Goal: Obtain resource: Download file/media

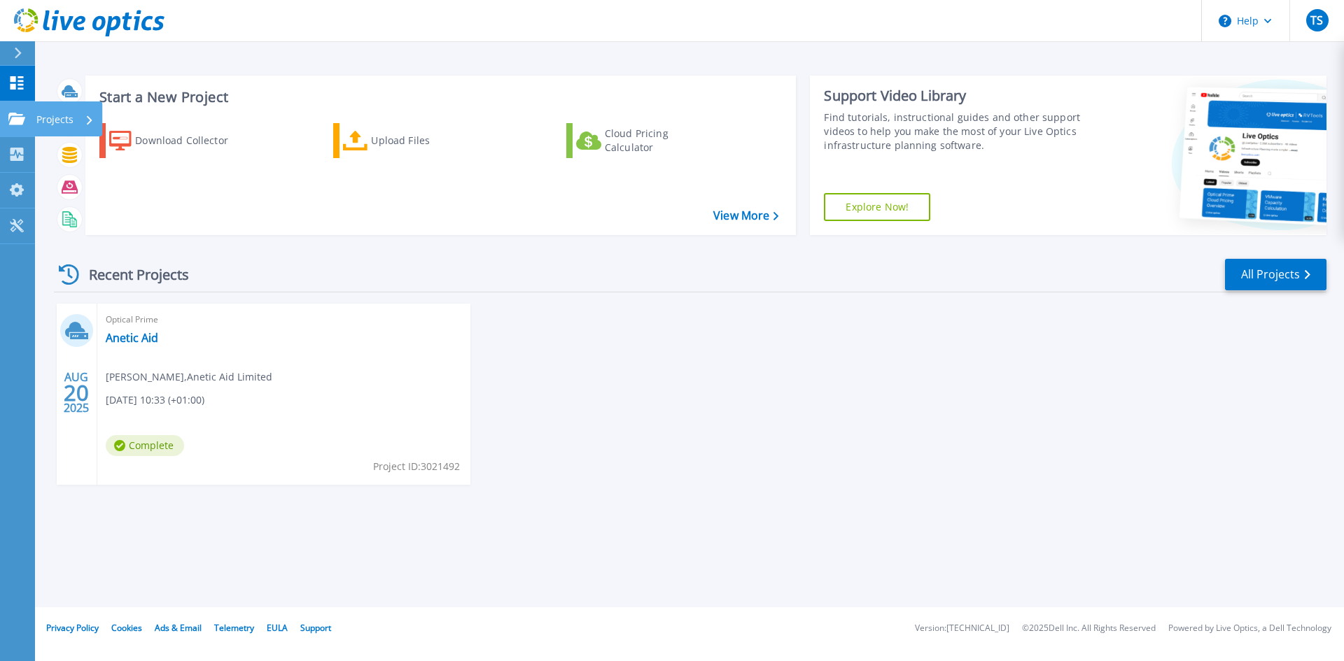
click at [28, 124] on link "Projects Projects" at bounding box center [17, 119] width 35 height 36
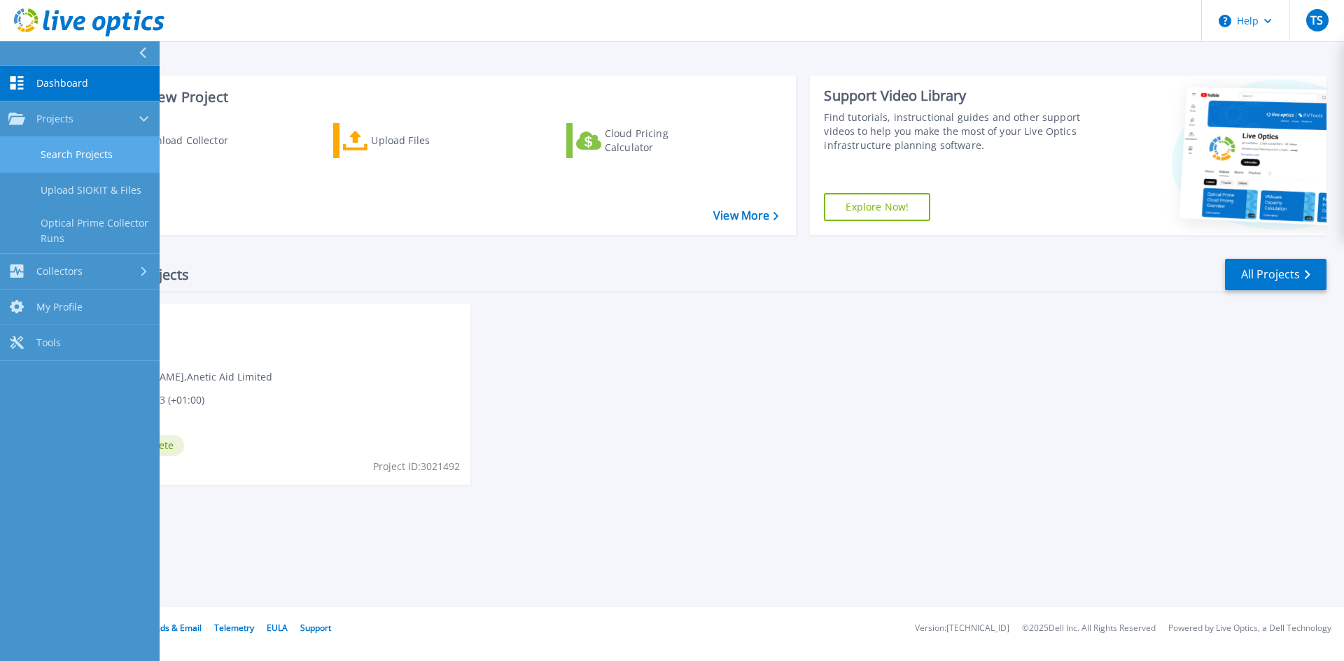
click at [71, 141] on link "Search Projects" at bounding box center [80, 155] width 160 height 36
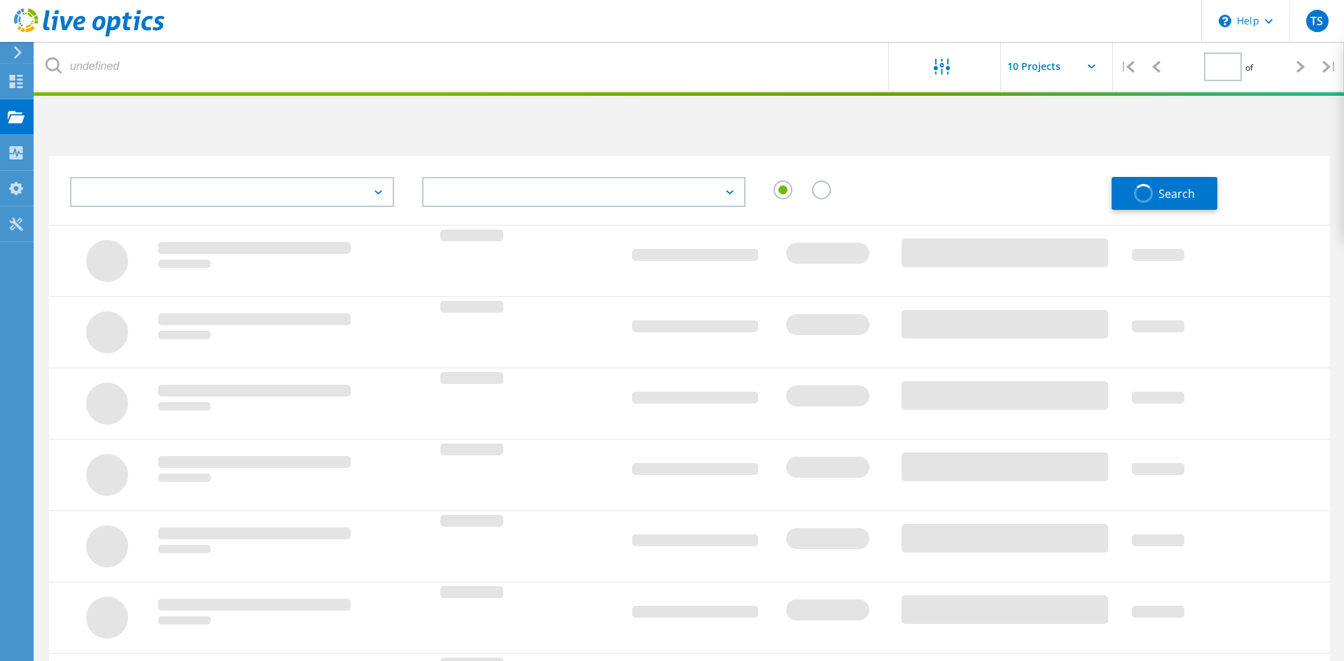
type input "1"
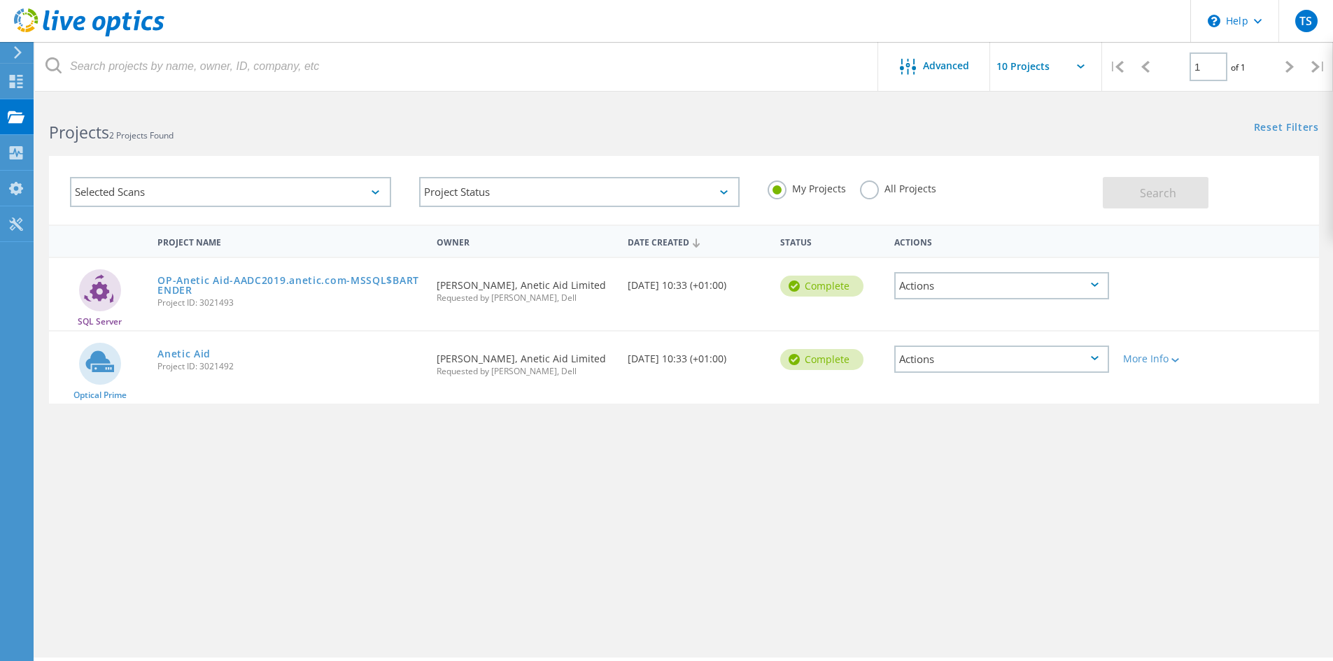
click at [962, 283] on div "Actions" at bounding box center [1001, 285] width 215 height 27
drag, startPoint x: 1150, startPoint y: 449, endPoint x: 1160, endPoint y: 378, distance: 72.0
click at [1153, 438] on div "Project Name Owner Date Created Status Actions SQL Server OP-Anetic Aid-AADC201…" at bounding box center [684, 407] width 1270 height 364
click at [1161, 369] on div "More Info" at bounding box center [1166, 355] width 101 height 46
click at [1168, 362] on div "More Info" at bounding box center [1166, 359] width 87 height 10
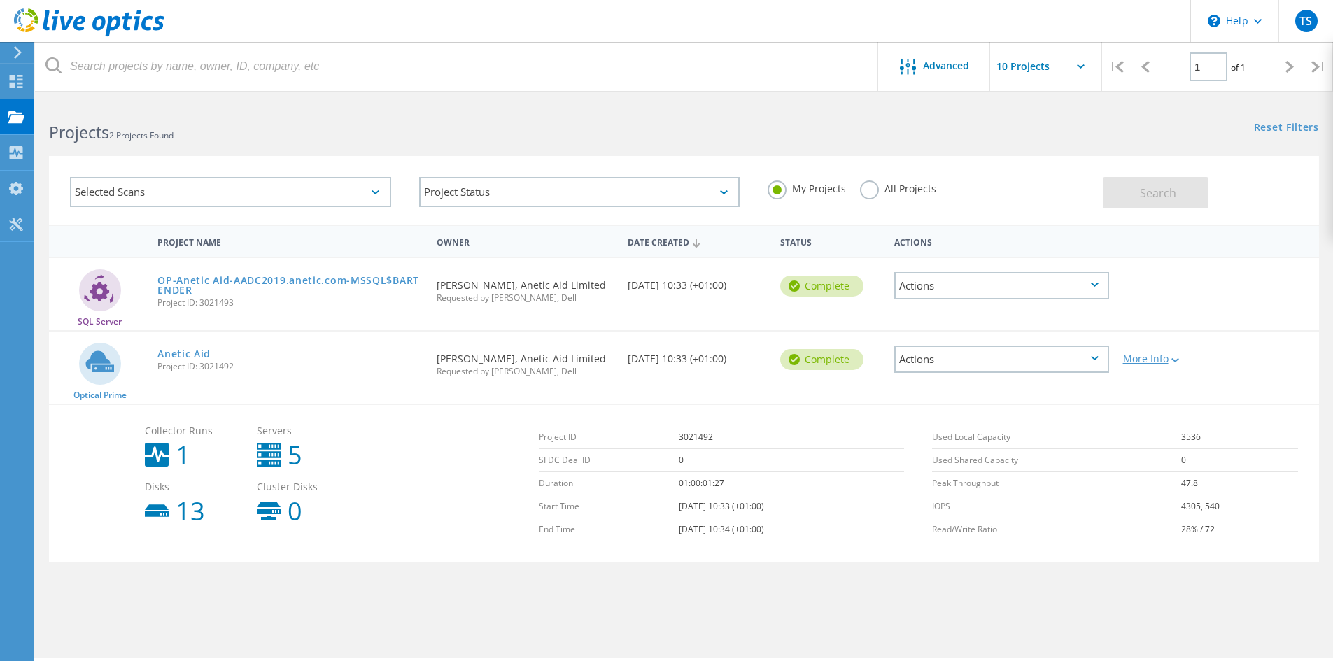
click at [1160, 362] on div "More Info" at bounding box center [1166, 359] width 87 height 10
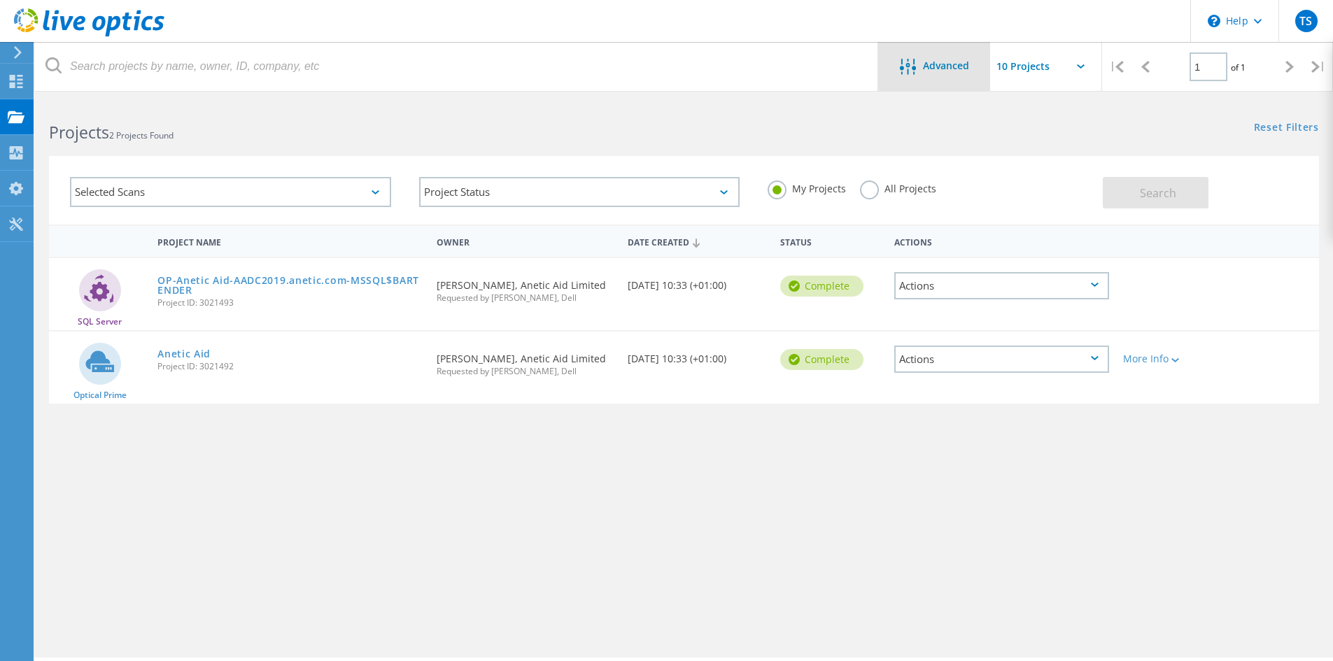
click at [901, 80] on div "Advanced" at bounding box center [934, 66] width 112 height 49
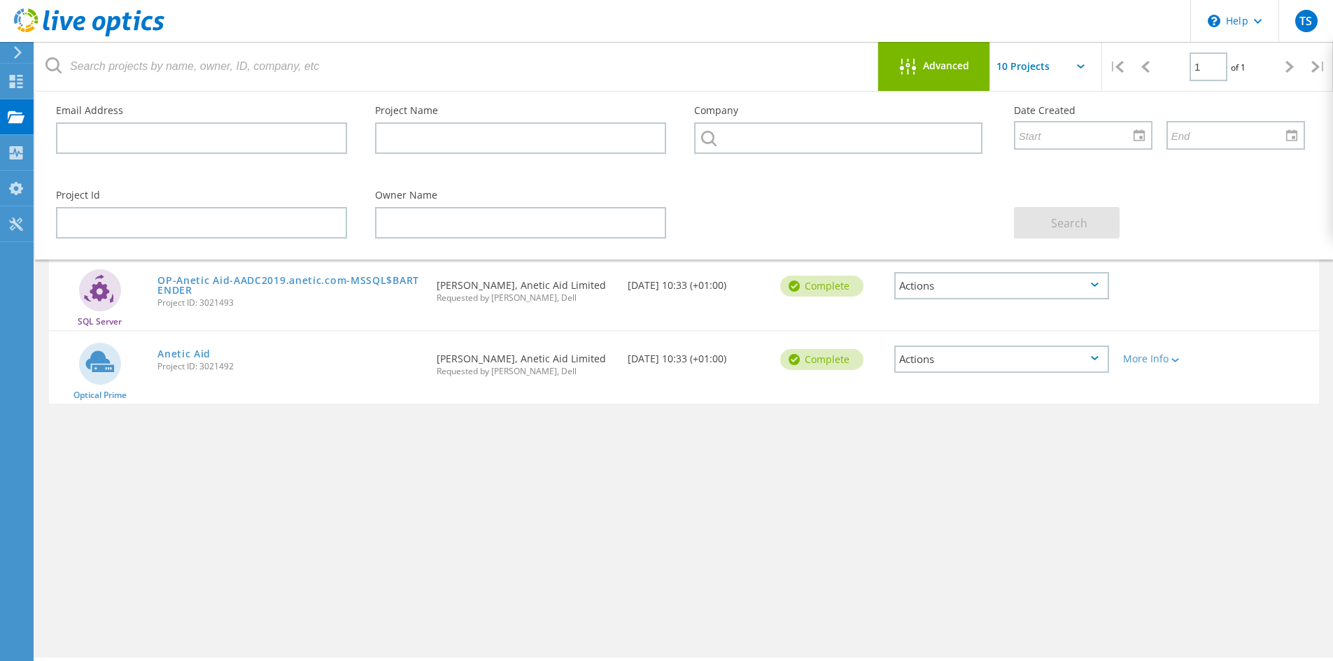
click at [926, 64] on span "Advanced" at bounding box center [946, 66] width 46 height 10
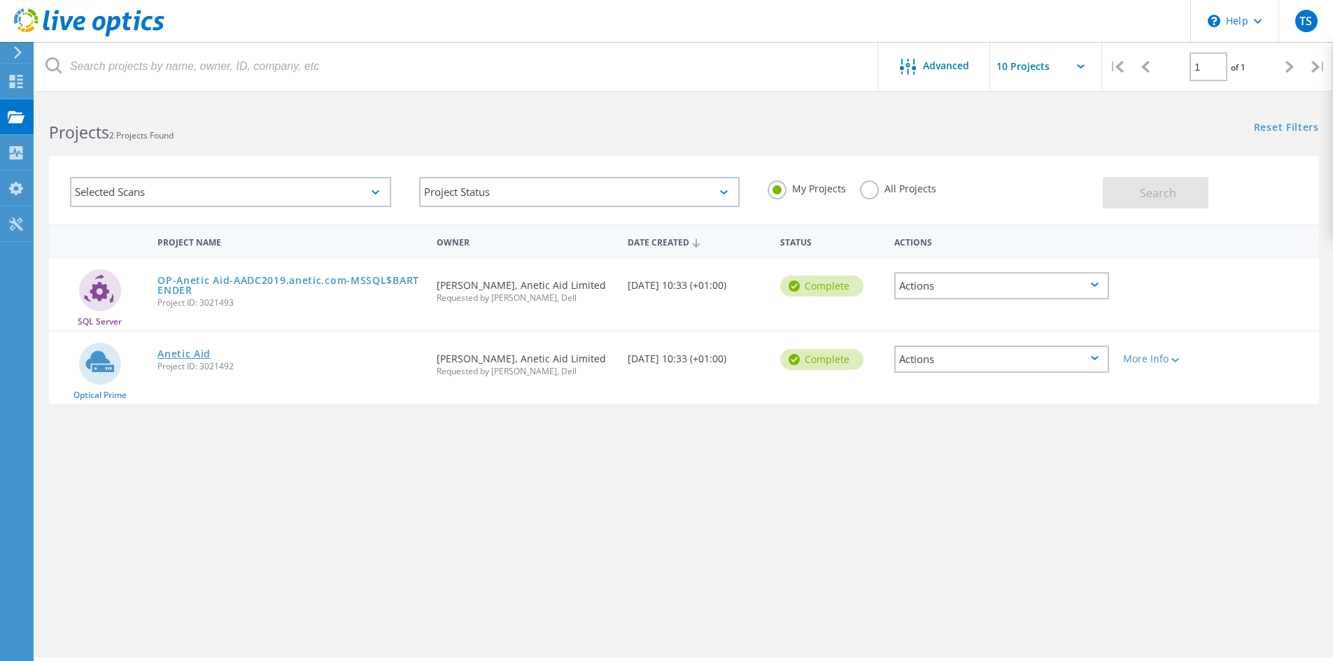
click at [202, 355] on link "Anetic Aid" at bounding box center [183, 354] width 53 height 10
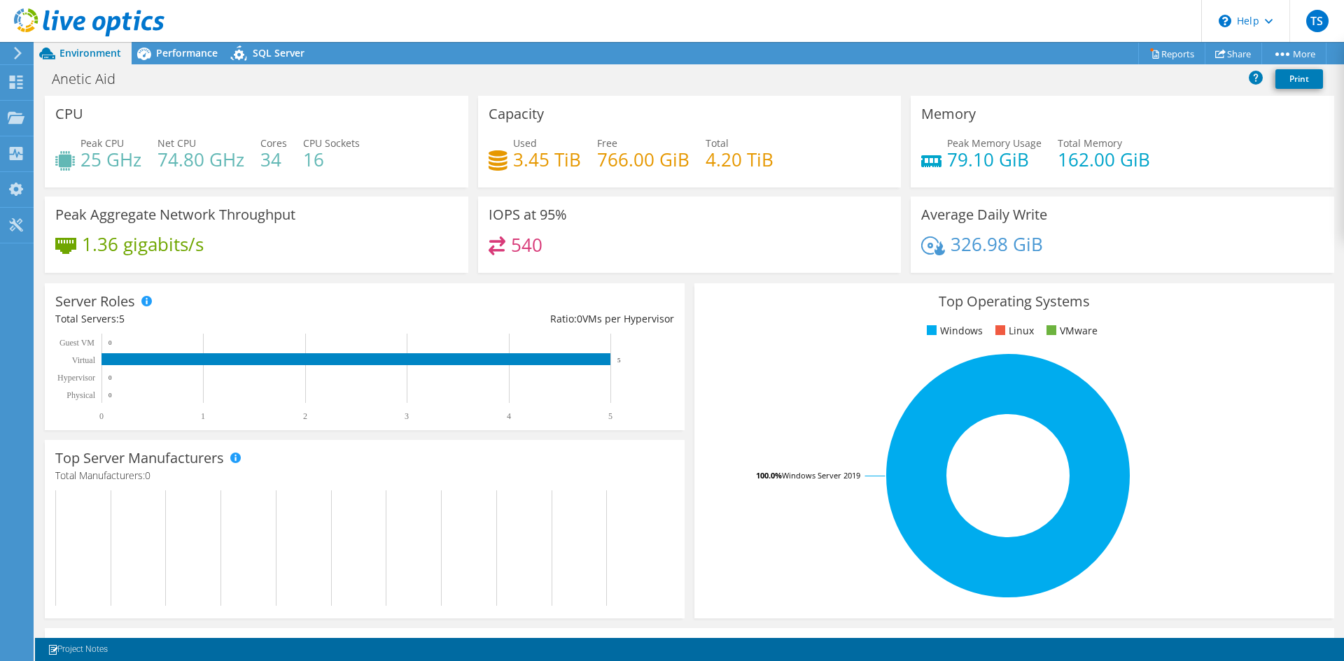
drag, startPoint x: 542, startPoint y: 318, endPoint x: 669, endPoint y: 318, distance: 126.7
click at [669, 318] on div "Server Roles Physical Servers represent bare metal servers that were targets of…" at bounding box center [365, 356] width 640 height 147
drag, startPoint x: 85, startPoint y: 245, endPoint x: 205, endPoint y: 245, distance: 120.4
click at [205, 245] on div "1.36 gigabits/s" at bounding box center [256, 251] width 402 height 29
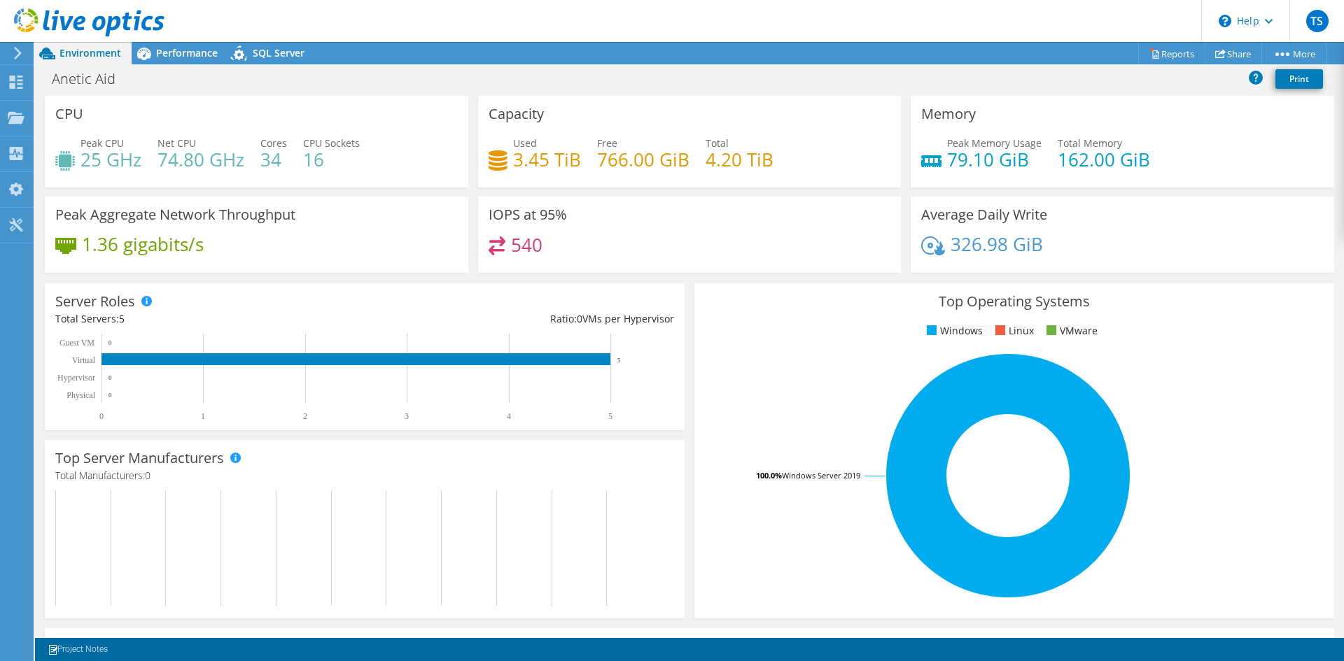
click at [205, 245] on div "1.36 gigabits/s" at bounding box center [256, 251] width 402 height 29
drag, startPoint x: 205, startPoint y: 245, endPoint x: 85, endPoint y: 244, distance: 119.7
click at [85, 244] on div "1.36 gigabits/s" at bounding box center [256, 251] width 402 height 29
click at [85, 244] on h4 "1.36 gigabits/s" at bounding box center [143, 244] width 122 height 15
drag, startPoint x: 85, startPoint y: 244, endPoint x: 197, endPoint y: 240, distance: 111.3
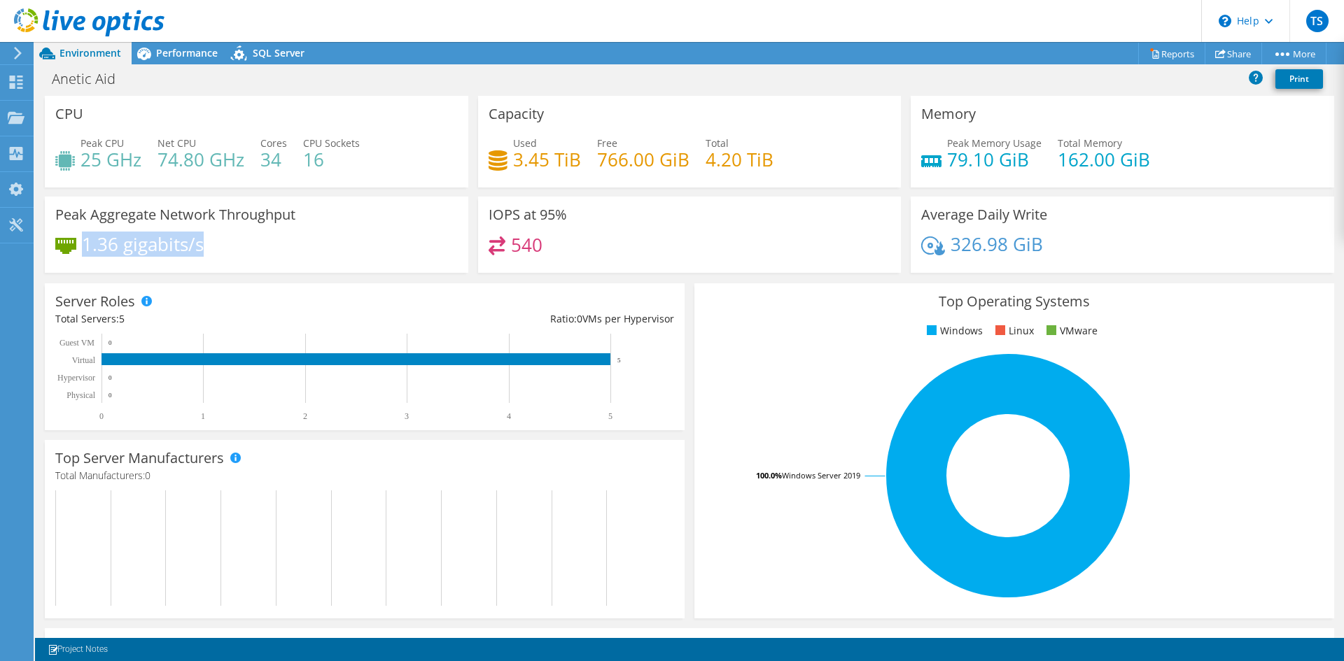
click at [197, 240] on h4 "1.36 gigabits/s" at bounding box center [143, 244] width 122 height 15
drag, startPoint x: 201, startPoint y: 245, endPoint x: 86, endPoint y: 240, distance: 114.9
click at [84, 239] on h4 "1.36 gigabits/s" at bounding box center [143, 244] width 122 height 15
click at [86, 240] on h4 "1.36 gigabits/s" at bounding box center [143, 244] width 122 height 15
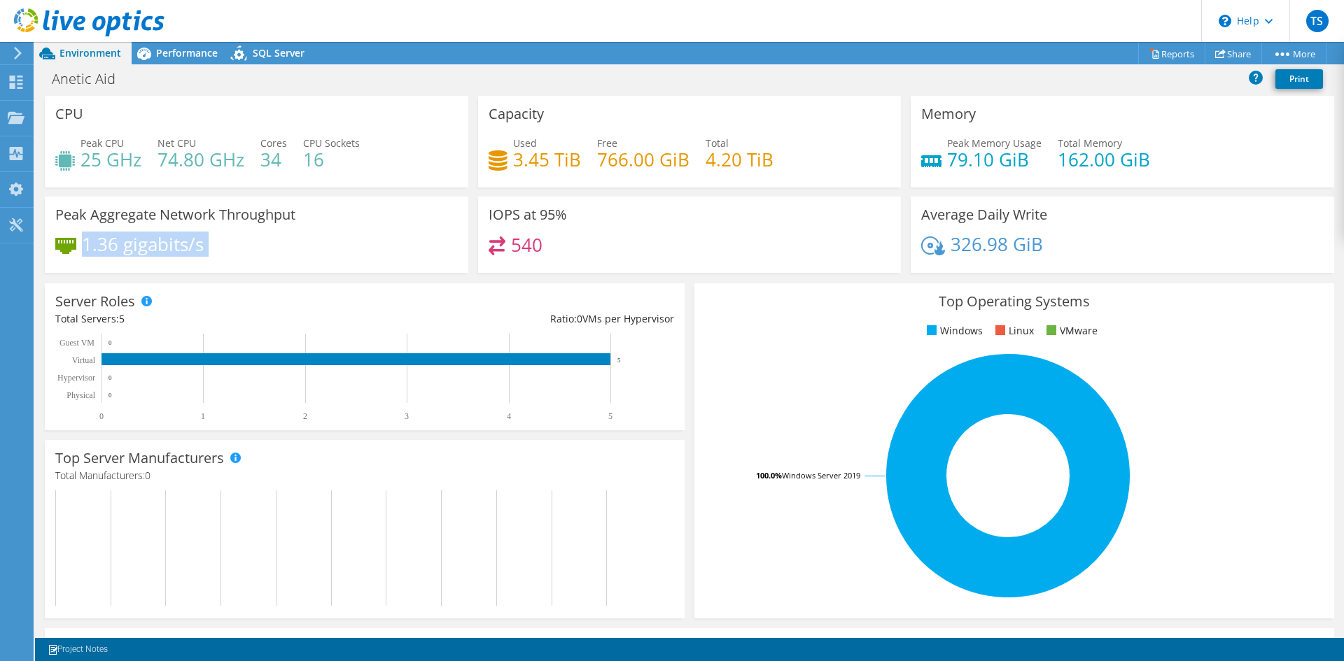
drag, startPoint x: 85, startPoint y: 241, endPoint x: 201, endPoint y: 248, distance: 116.4
click at [201, 248] on h4 "1.36 gigabits/s" at bounding box center [143, 244] width 122 height 15
click at [205, 248] on div "1.36 gigabits/s" at bounding box center [256, 251] width 402 height 29
click at [192, 55] on span "Performance" at bounding box center [187, 52] width 62 height 13
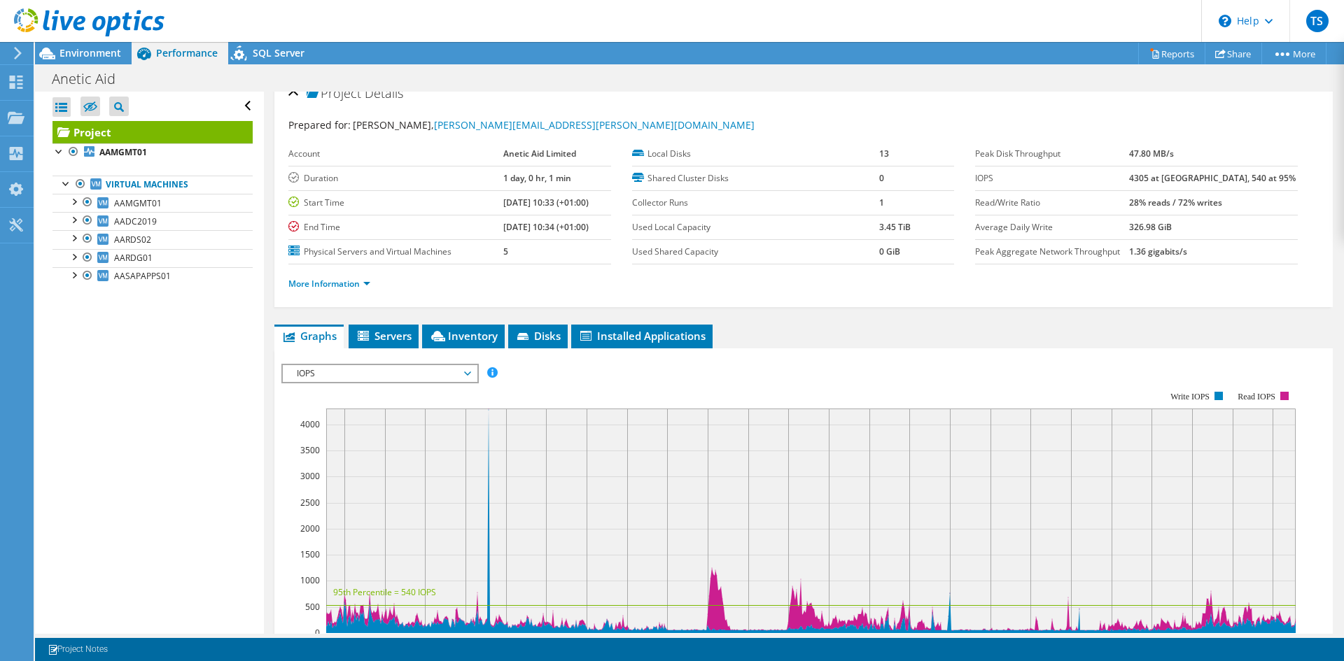
scroll to position [24, 0]
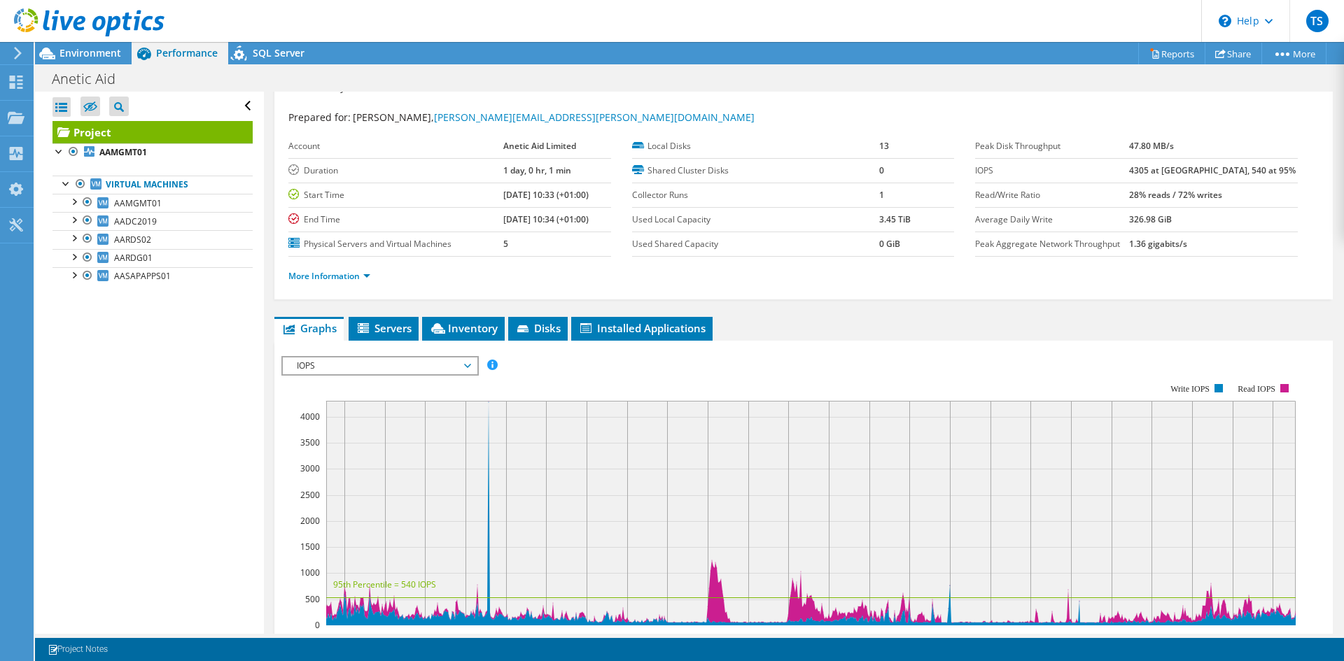
drag, startPoint x: 508, startPoint y: 190, endPoint x: 479, endPoint y: 188, distance: 29.5
click at [479, 188] on tr "Start Time 08/20/2025, 10:33 (+01:00)" at bounding box center [449, 195] width 323 height 24
click at [549, 209] on td "[DATE] 10:34 (+01:00)" at bounding box center [557, 219] width 108 height 24
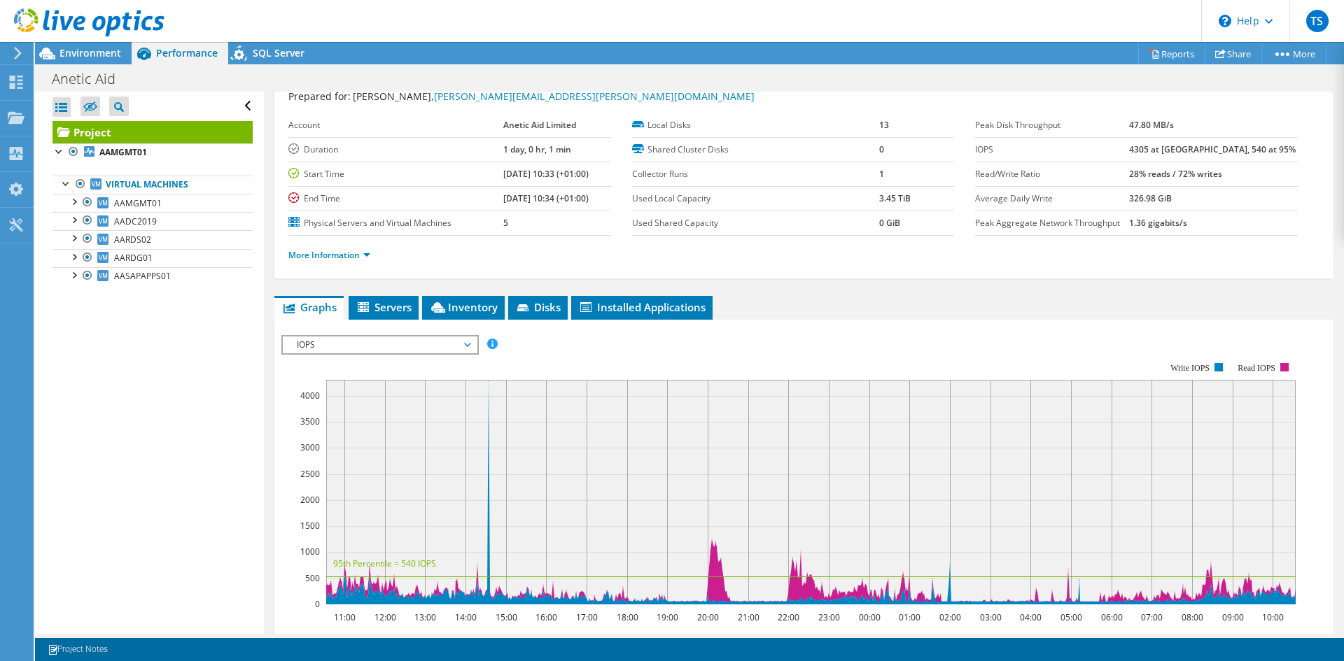
scroll to position [0, 0]
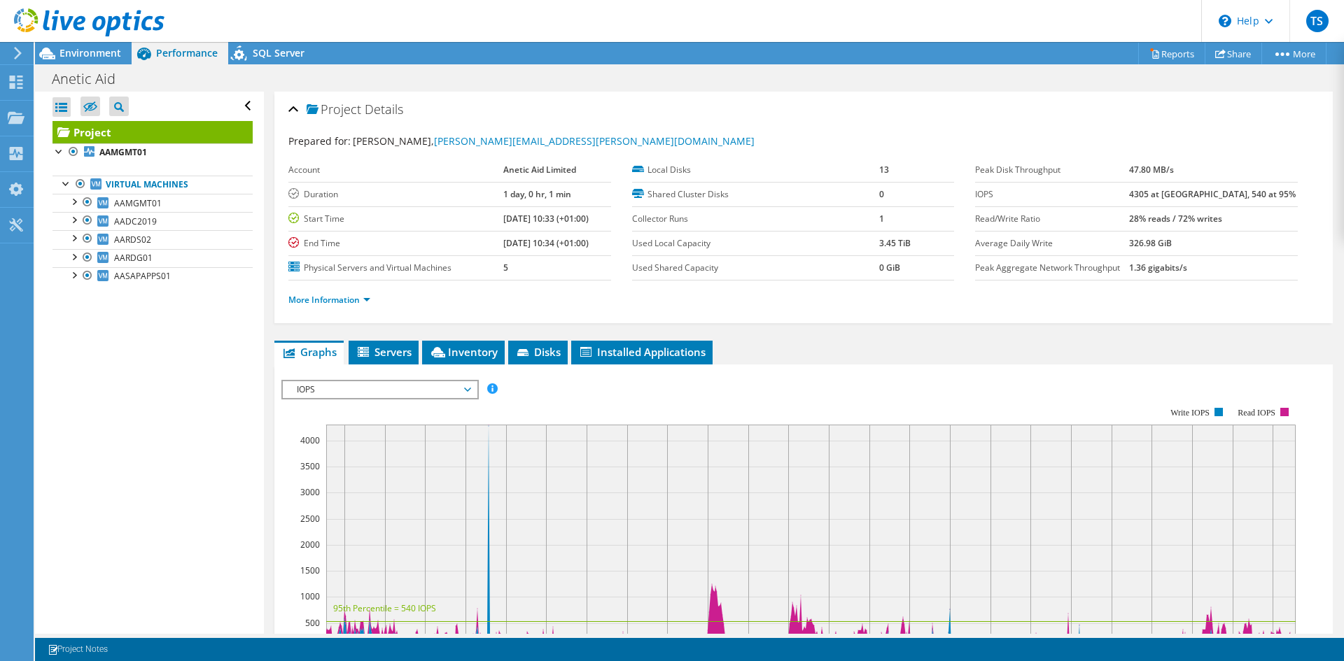
drag, startPoint x: 324, startPoint y: 530, endPoint x: 752, endPoint y: 521, distance: 428.4
click at [752, 521] on icon "11:00 12:00 13:00 14:00 15:00 16:00 17:00 18:00 19:00 20:00 21:00 22:00 23:00 0…" at bounding box center [793, 528] width 1024 height 280
click at [752, 521] on rect at bounding box center [810, 537] width 969 height 225
click at [373, 344] on li "Servers" at bounding box center [383, 353] width 70 height 24
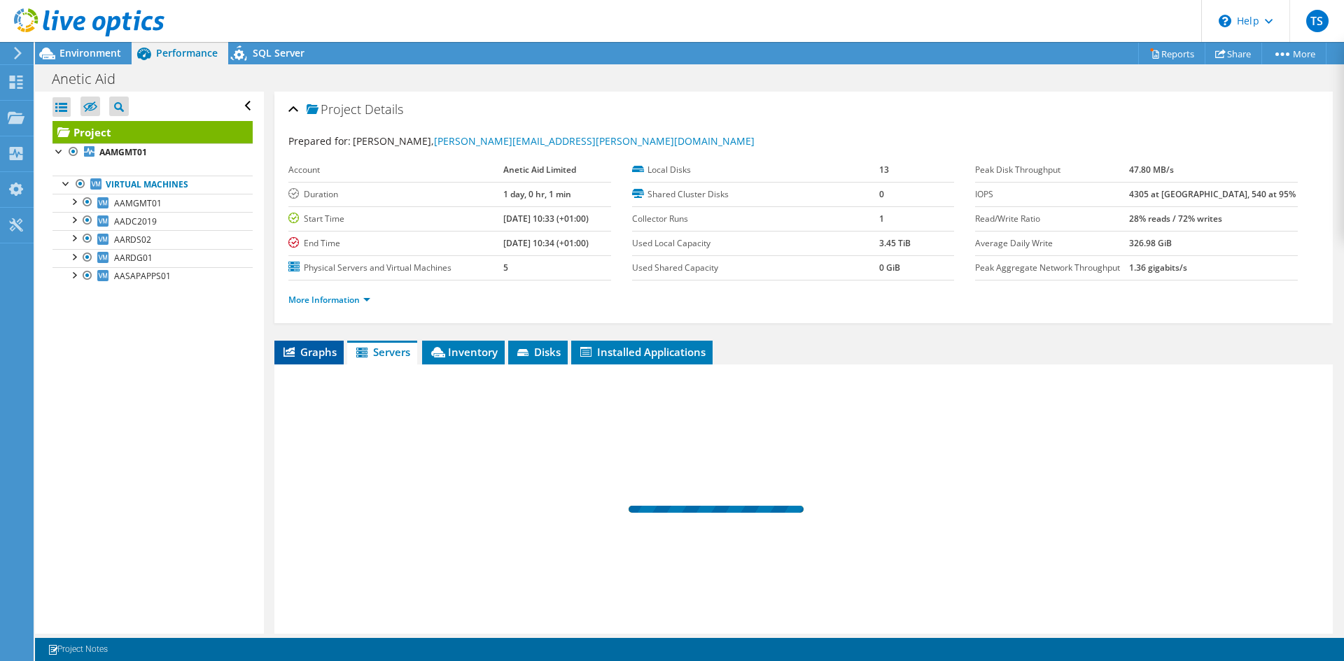
click at [306, 351] on span "Graphs" at bounding box center [308, 352] width 55 height 14
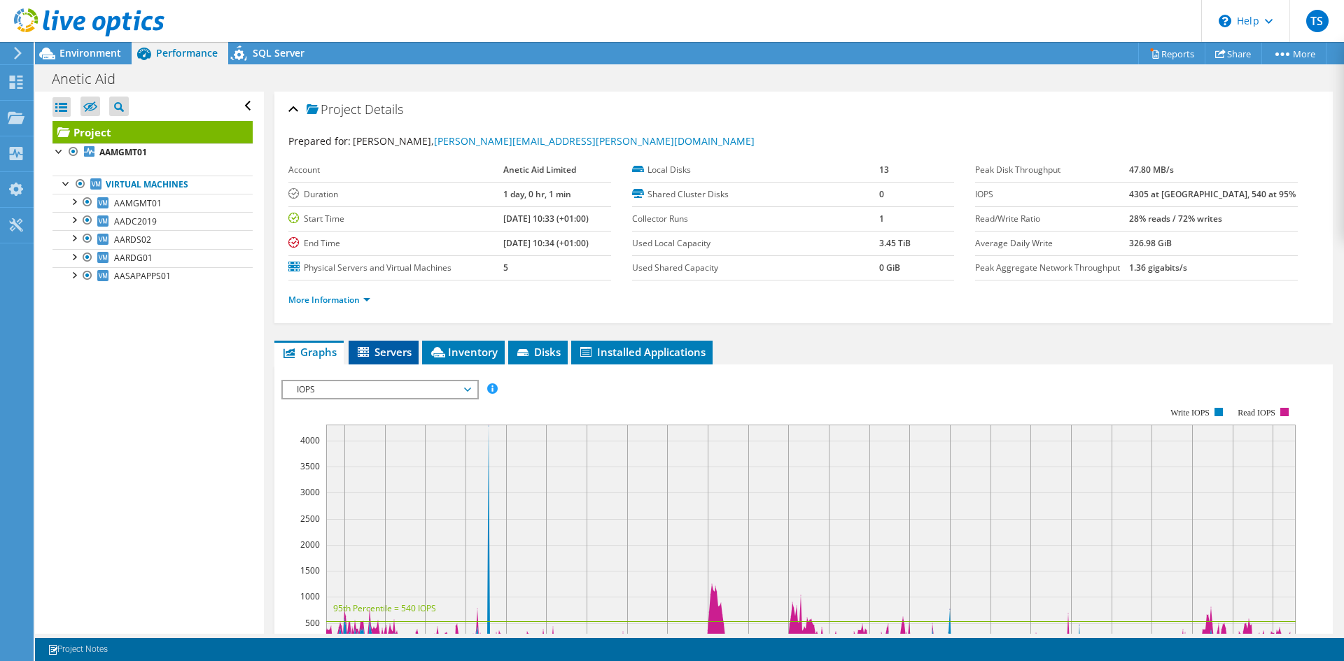
click at [403, 349] on span "Servers" at bounding box center [383, 352] width 56 height 14
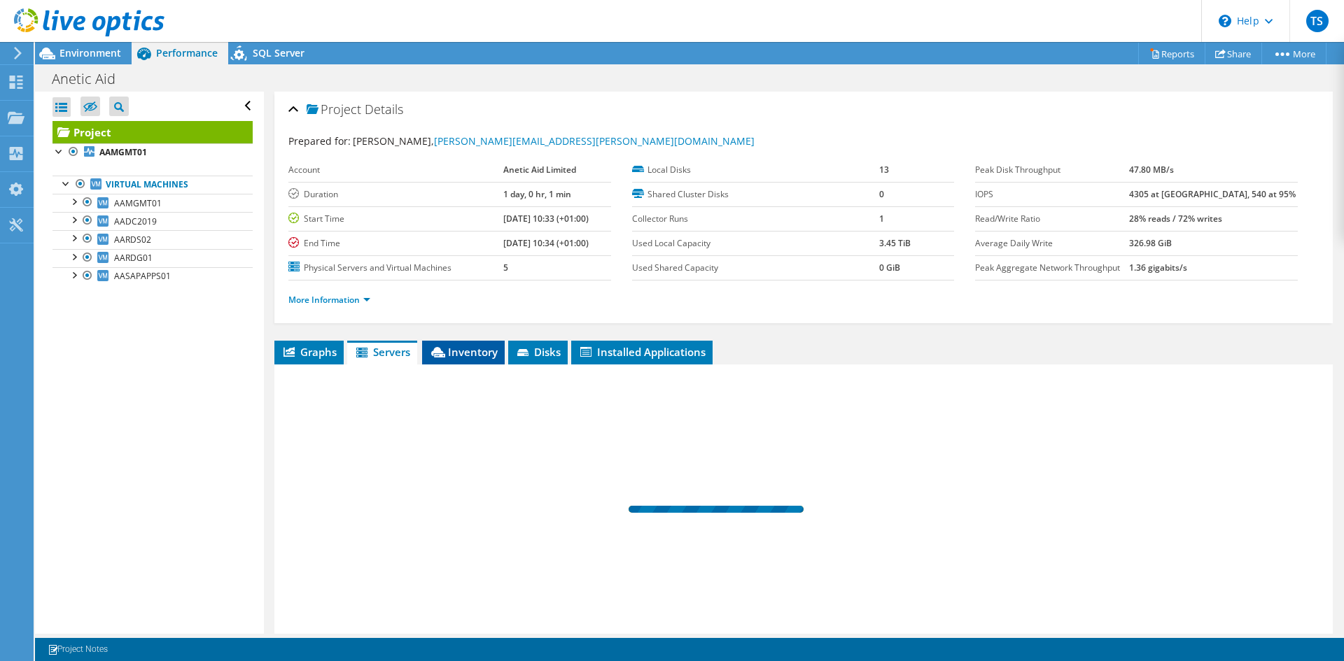
click at [472, 349] on span "Inventory" at bounding box center [463, 352] width 69 height 14
click at [557, 348] on span "Disks" at bounding box center [537, 352] width 45 height 14
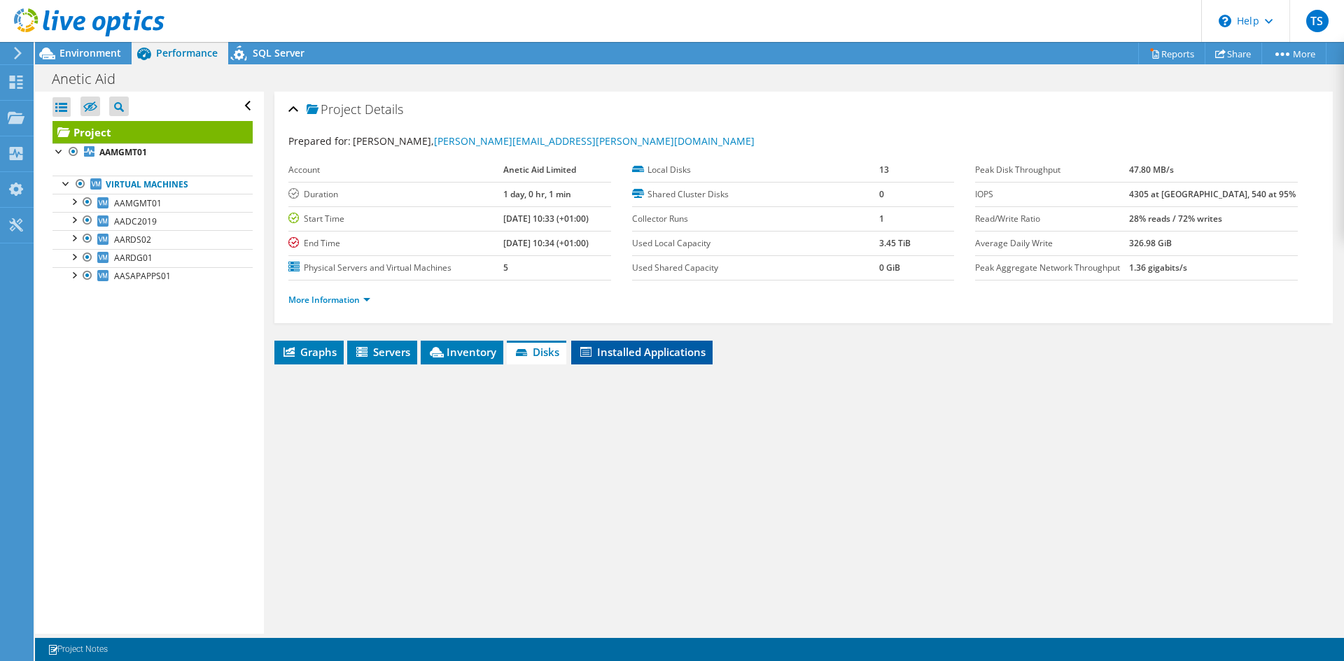
click at [656, 352] on span "Installed Applications" at bounding box center [641, 352] width 127 height 14
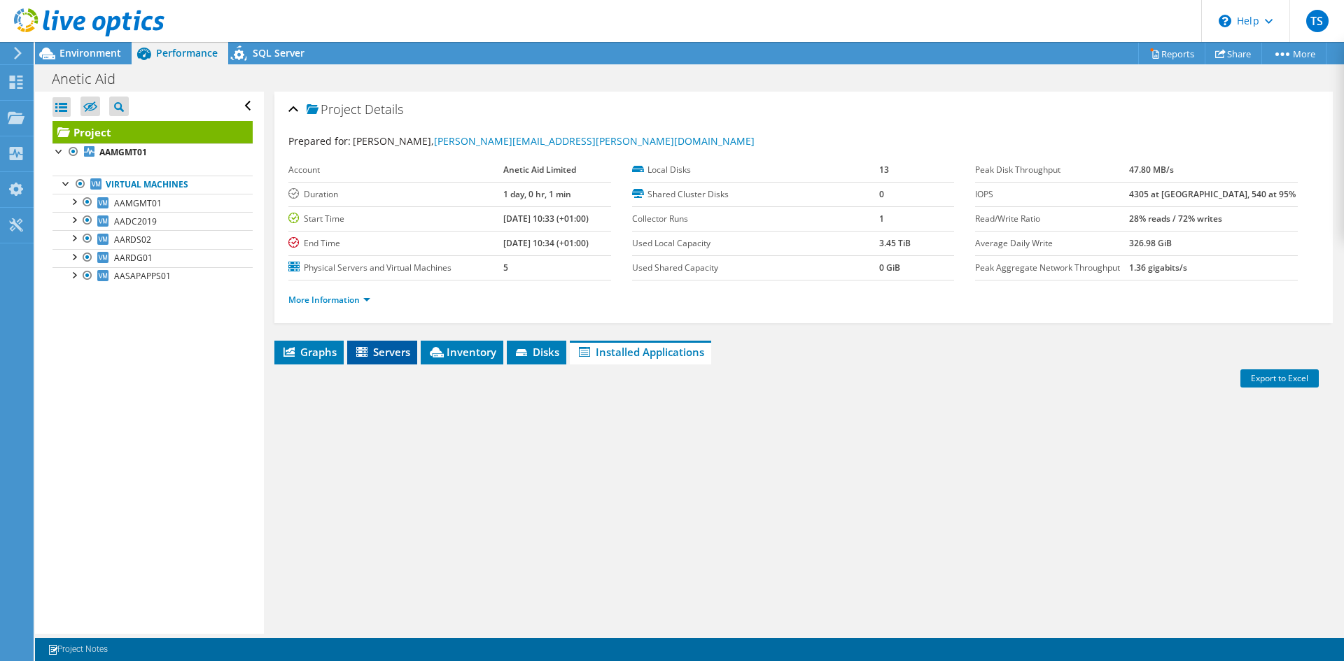
click at [414, 354] on li "Servers" at bounding box center [382, 353] width 70 height 24
click at [286, 355] on icon at bounding box center [288, 352] width 11 height 10
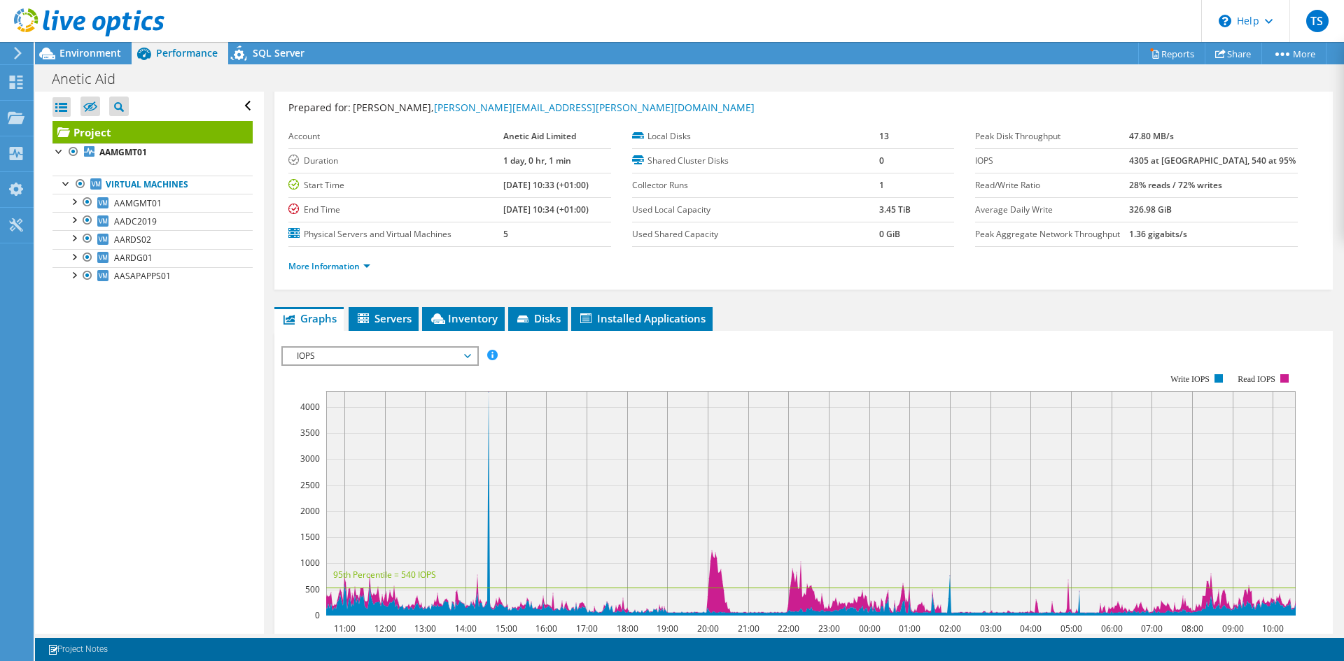
scroll to position [163, 0]
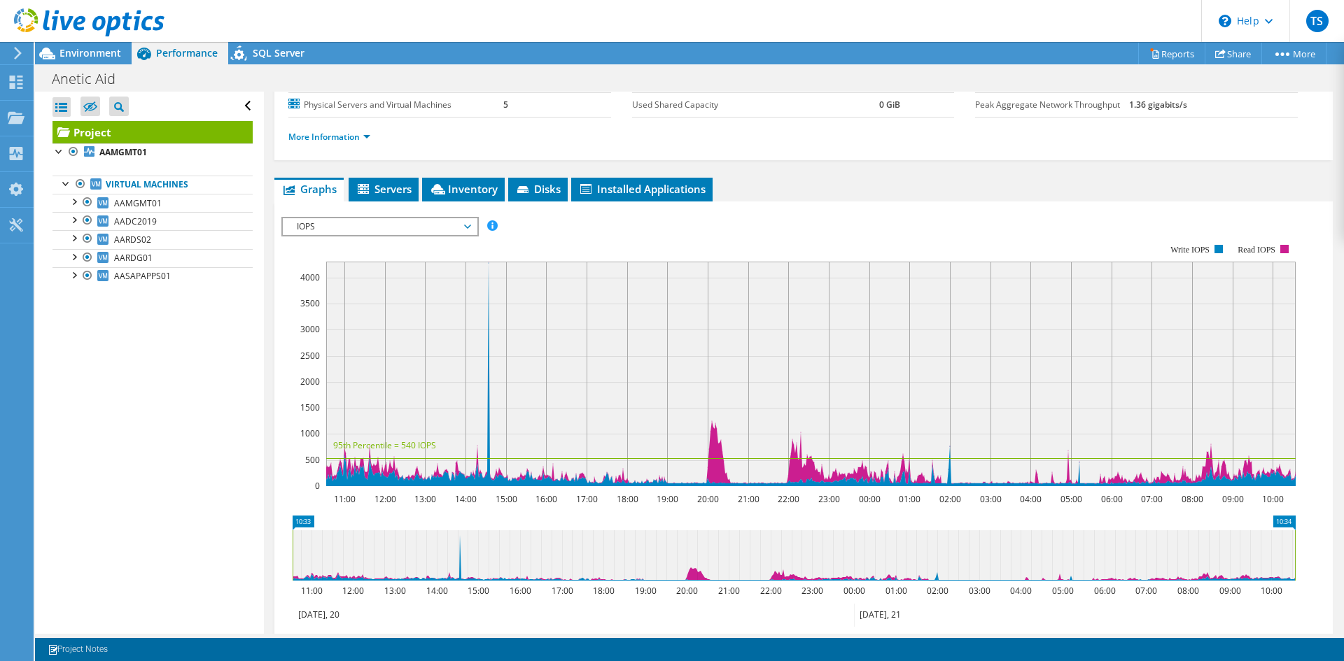
drag, startPoint x: 665, startPoint y: 438, endPoint x: 770, endPoint y: 445, distance: 105.9
click at [770, 445] on rect at bounding box center [810, 374] width 969 height 225
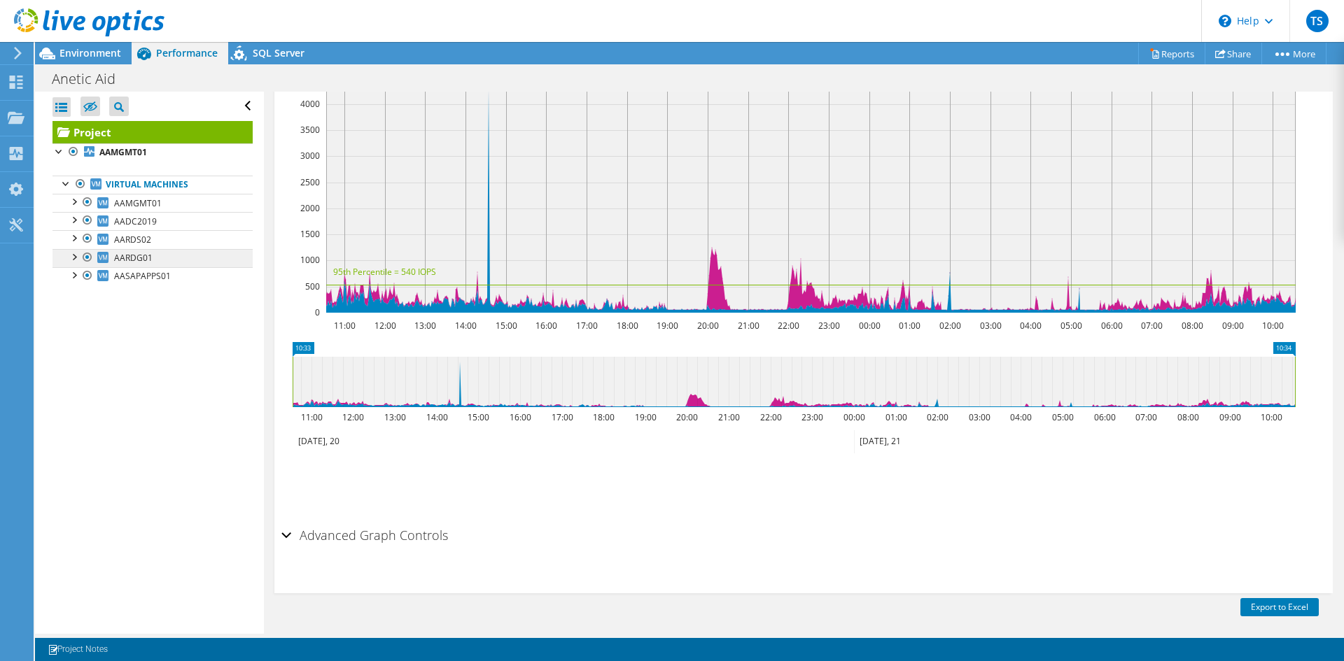
scroll to position [350, 0]
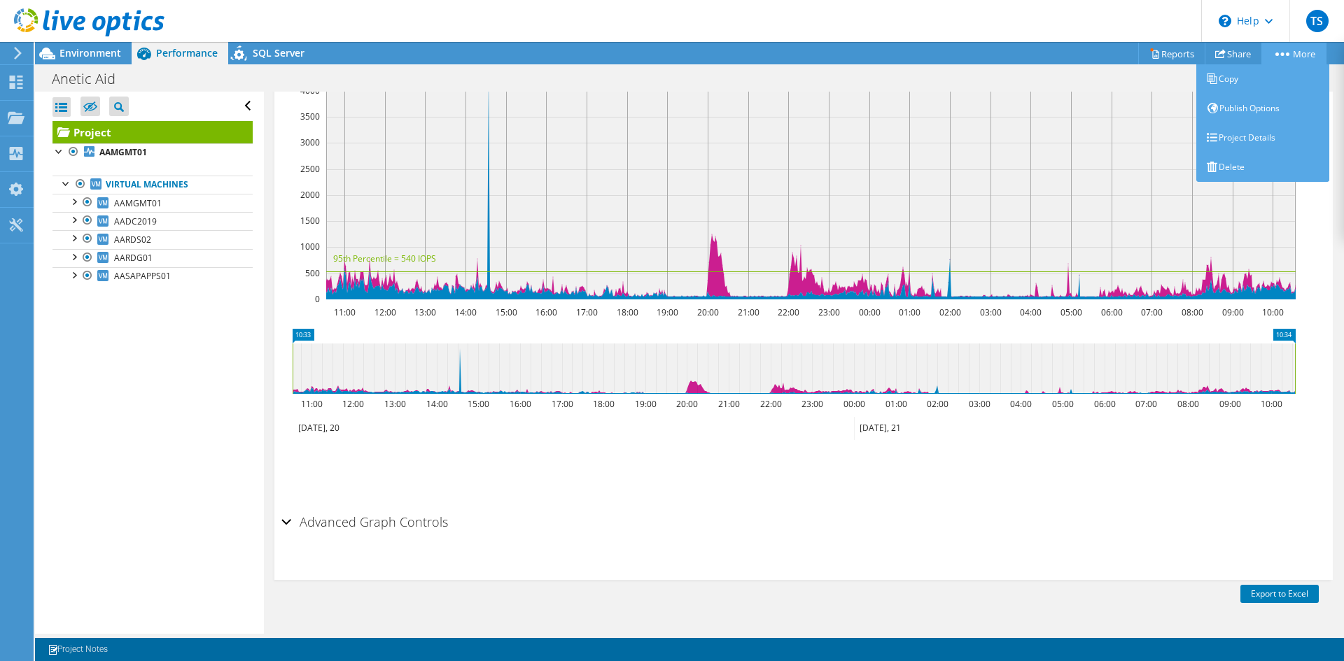
click at [1290, 46] on link "More" at bounding box center [1293, 54] width 65 height 22
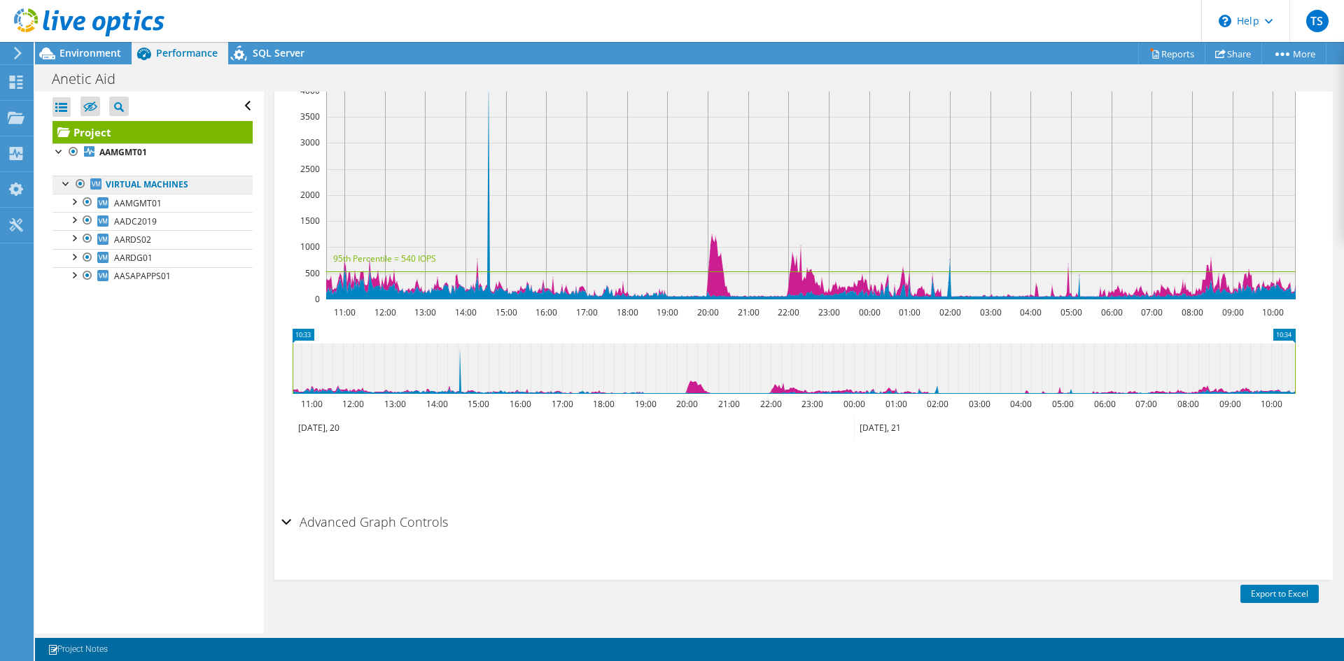
click at [118, 185] on link "Virtual Machines" at bounding box center [152, 185] width 200 height 18
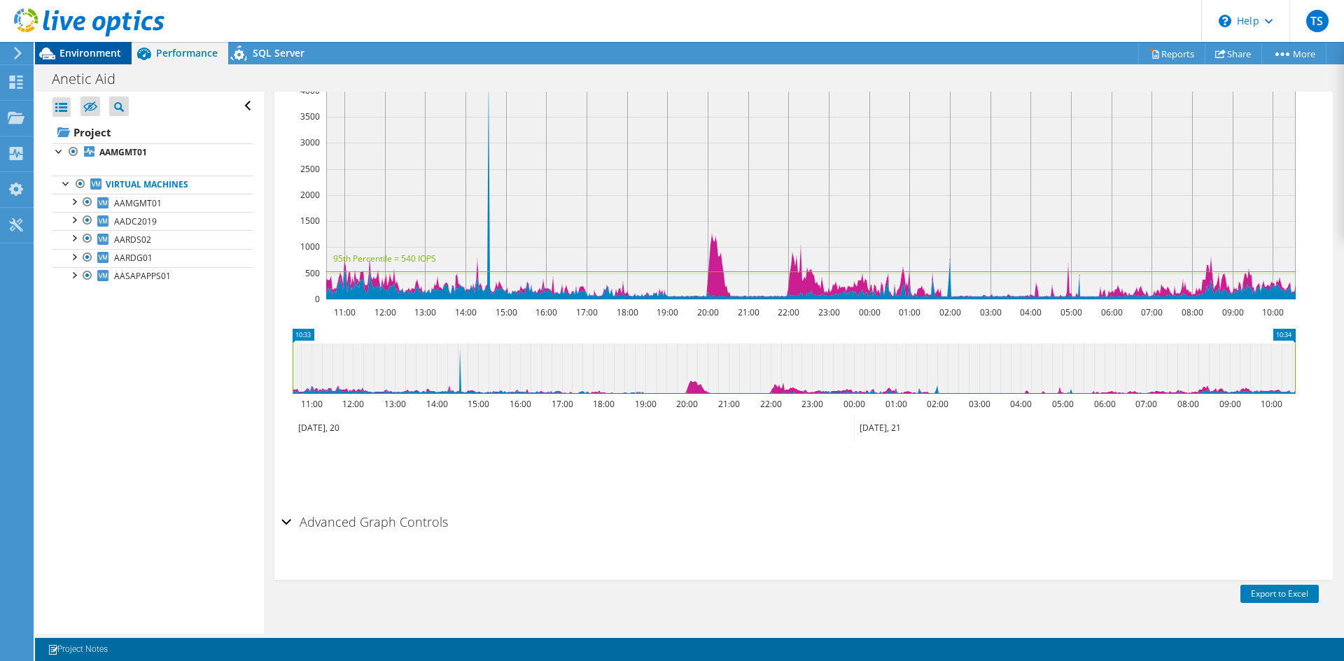
click at [70, 55] on span "Environment" at bounding box center [90, 52] width 62 height 13
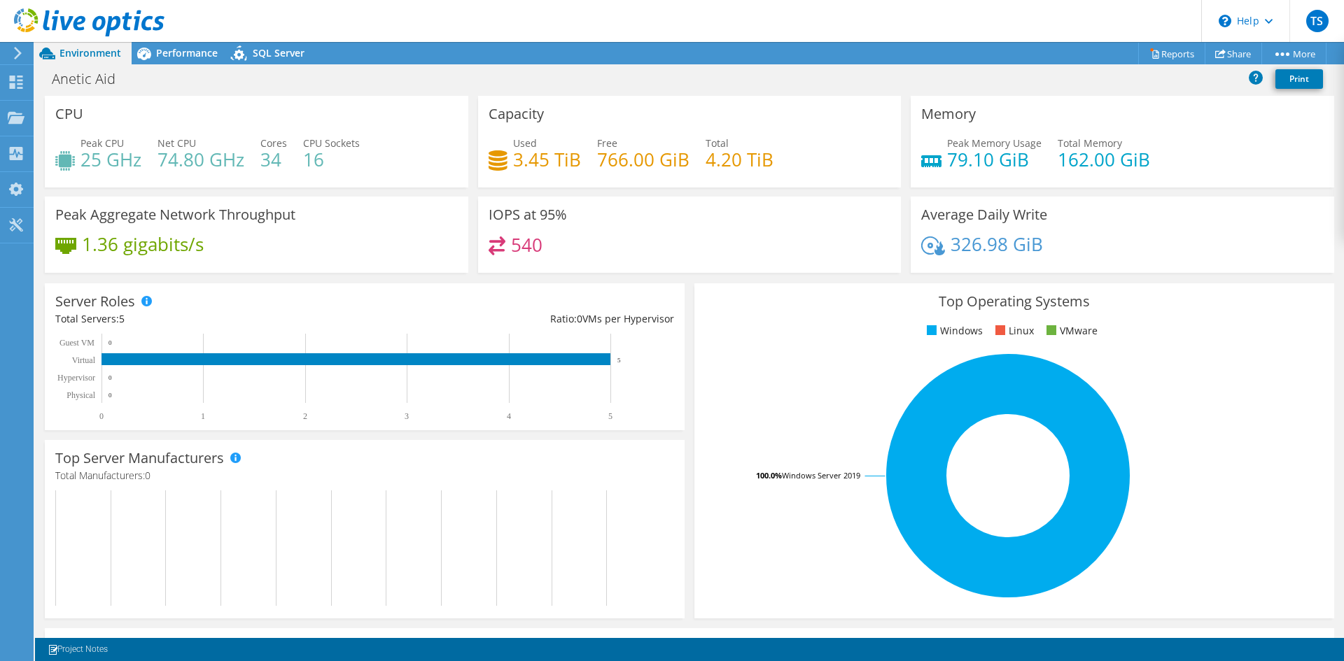
click at [22, 55] on icon at bounding box center [18, 53] width 10 height 13
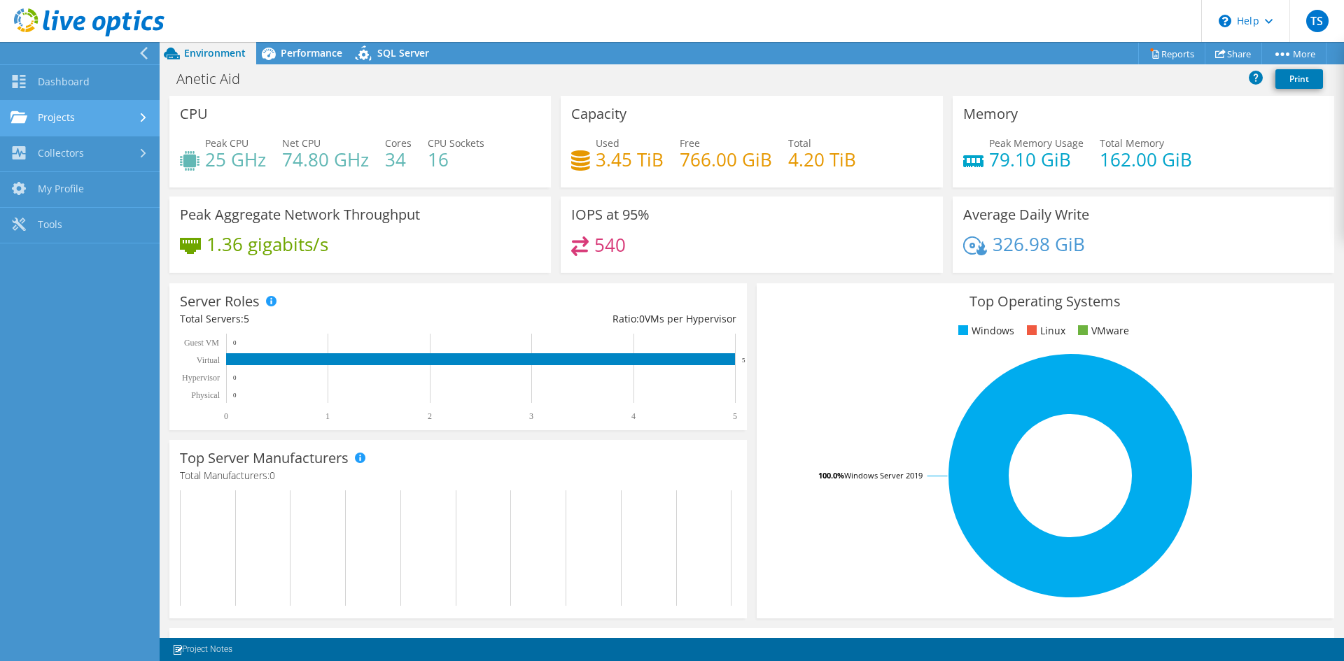
click at [82, 114] on link "Projects" at bounding box center [80, 119] width 160 height 36
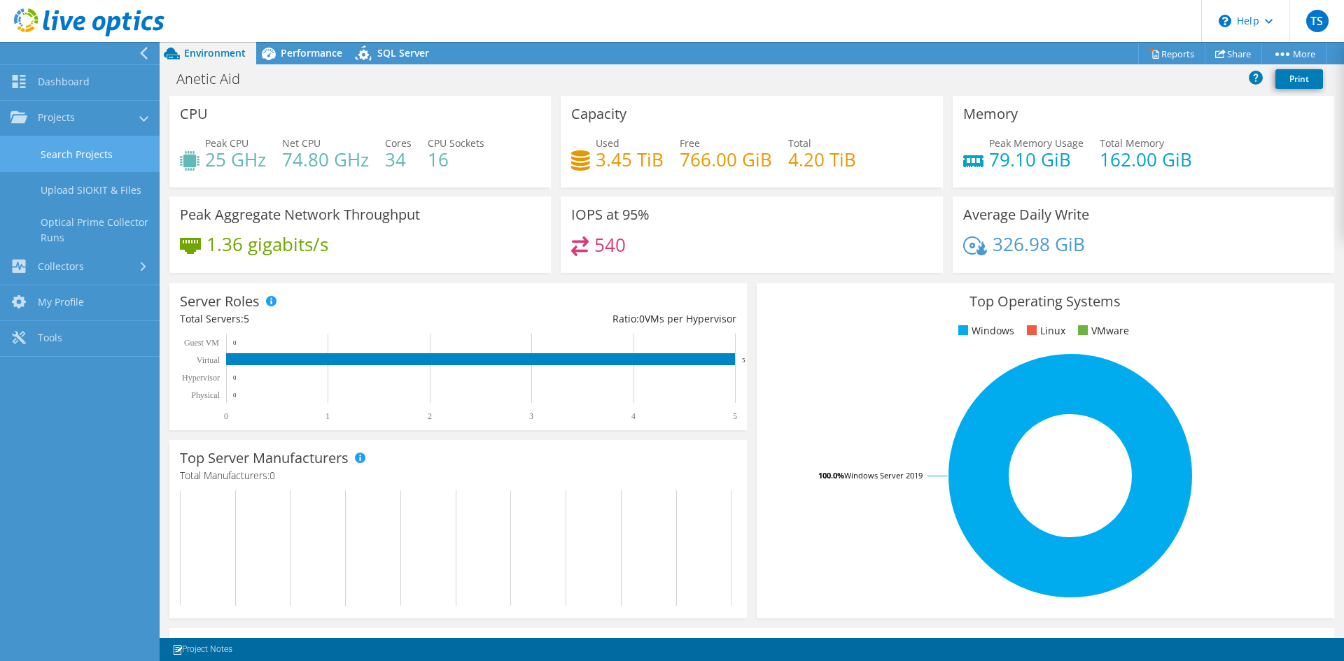
click at [71, 154] on link "Search Projects" at bounding box center [80, 154] width 160 height 36
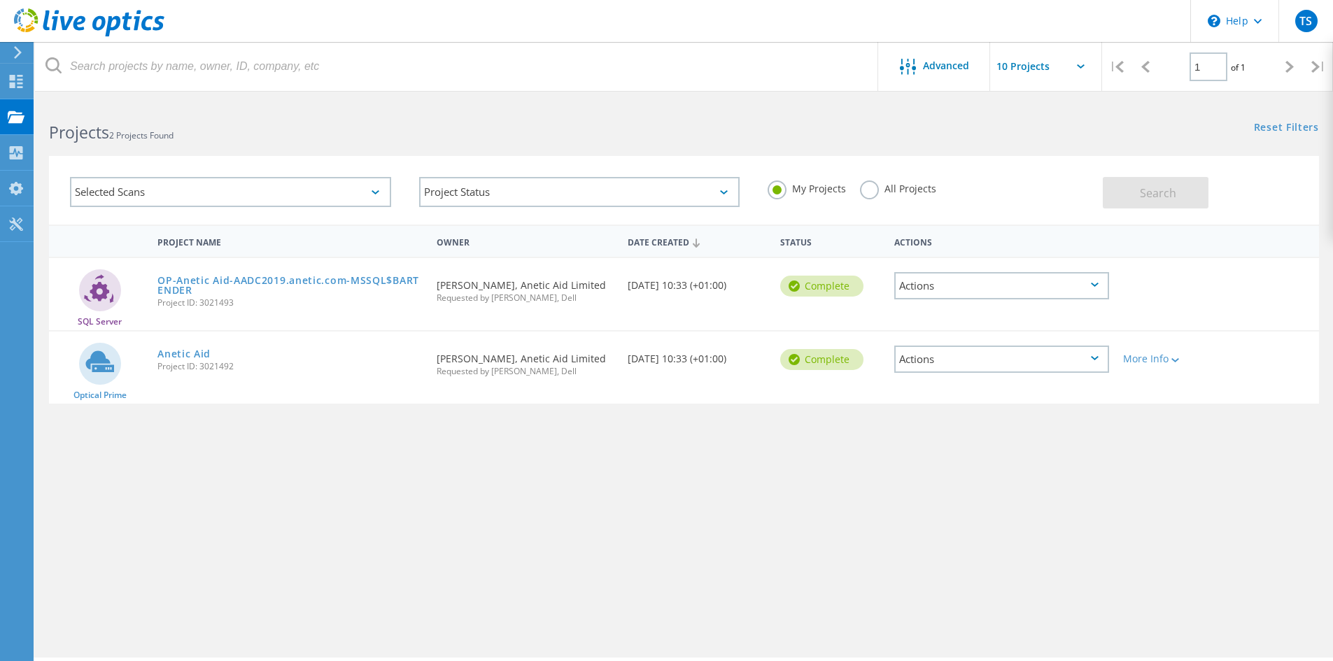
click at [1000, 359] on div "Actions" at bounding box center [1001, 359] width 215 height 27
click at [640, 444] on div "Project Name Owner Date Created Status Actions SQL Server OP-Anetic Aid-AADC201…" at bounding box center [684, 407] width 1270 height 364
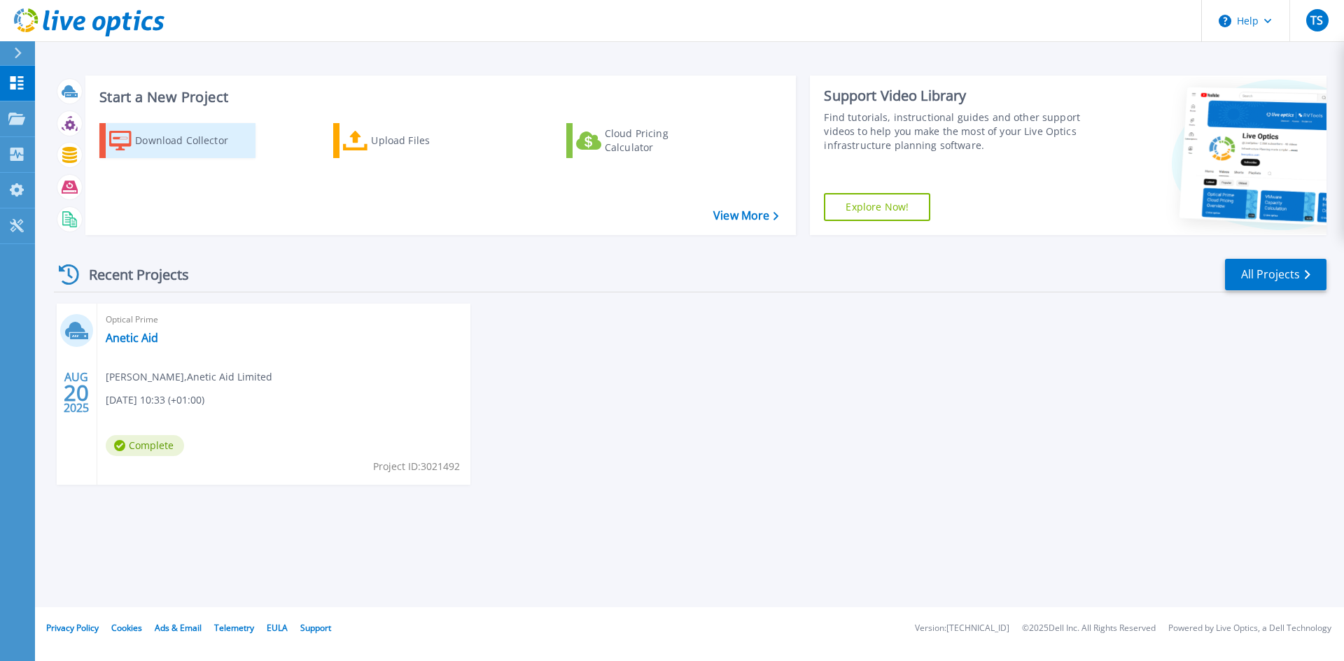
click at [192, 148] on div "Download Collector" at bounding box center [191, 141] width 112 height 28
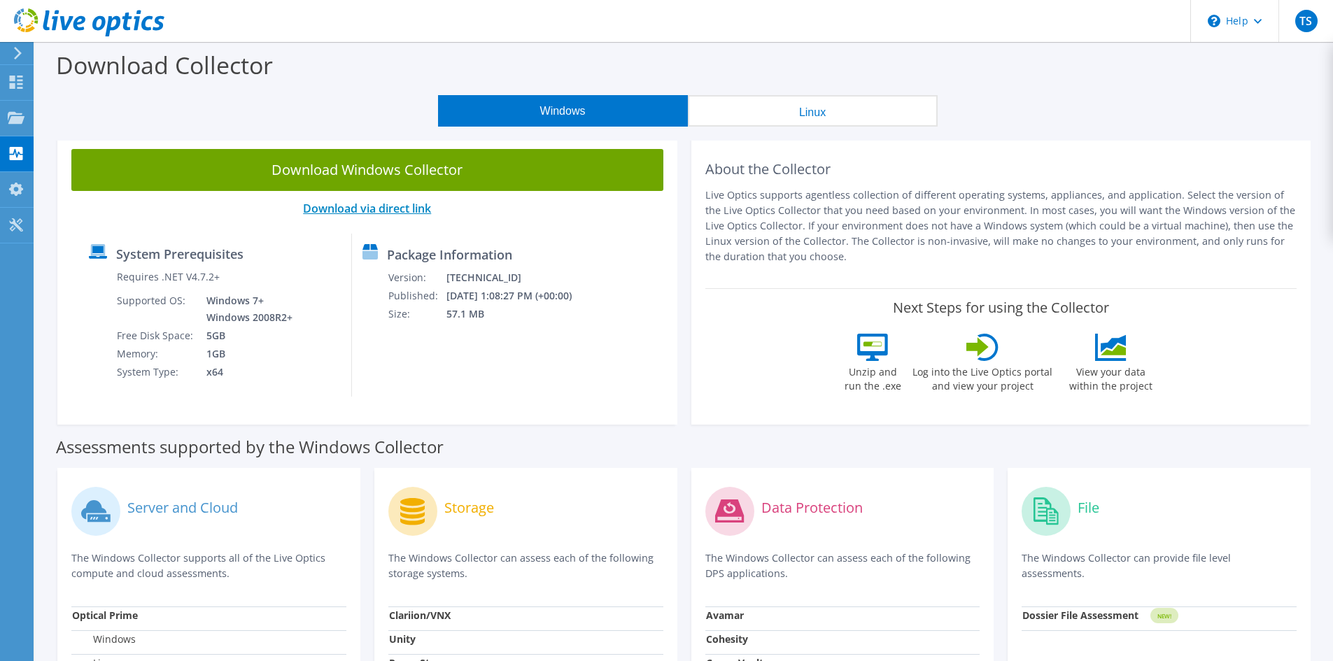
click at [342, 207] on link "Download via direct link" at bounding box center [367, 208] width 128 height 15
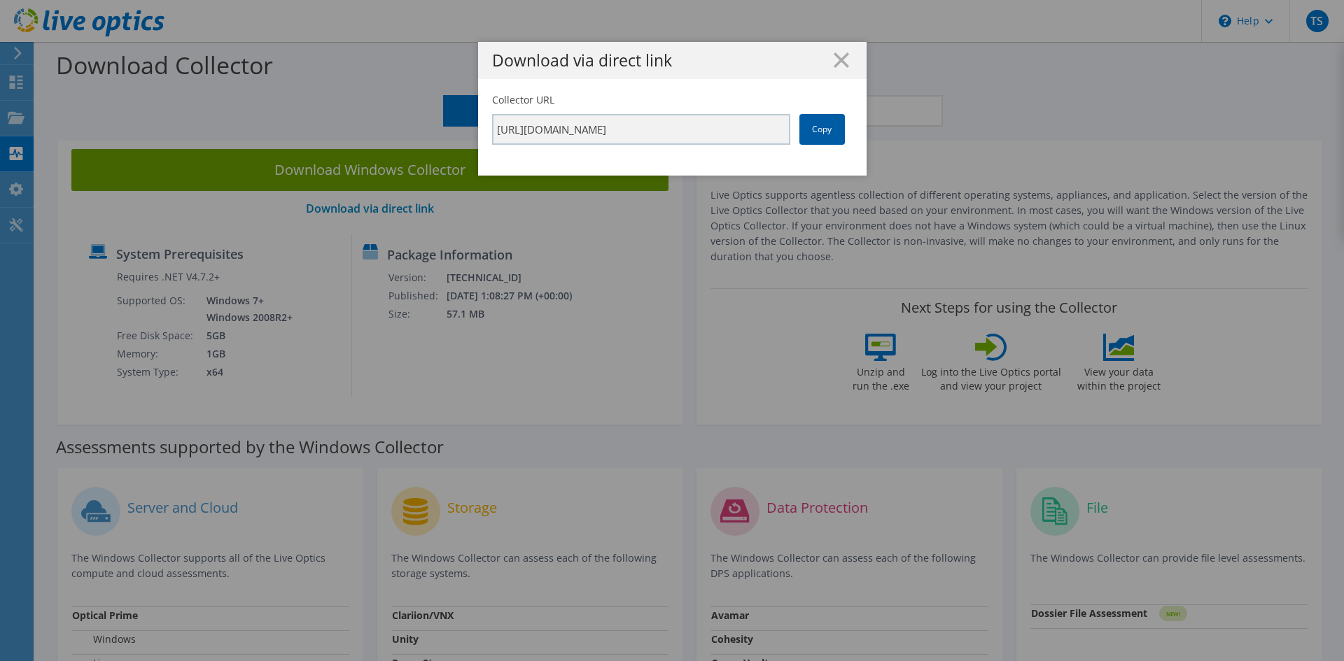
click at [803, 133] on link "Copy" at bounding box center [821, 129] width 45 height 31
click at [834, 64] on line at bounding box center [841, 60] width 14 height 14
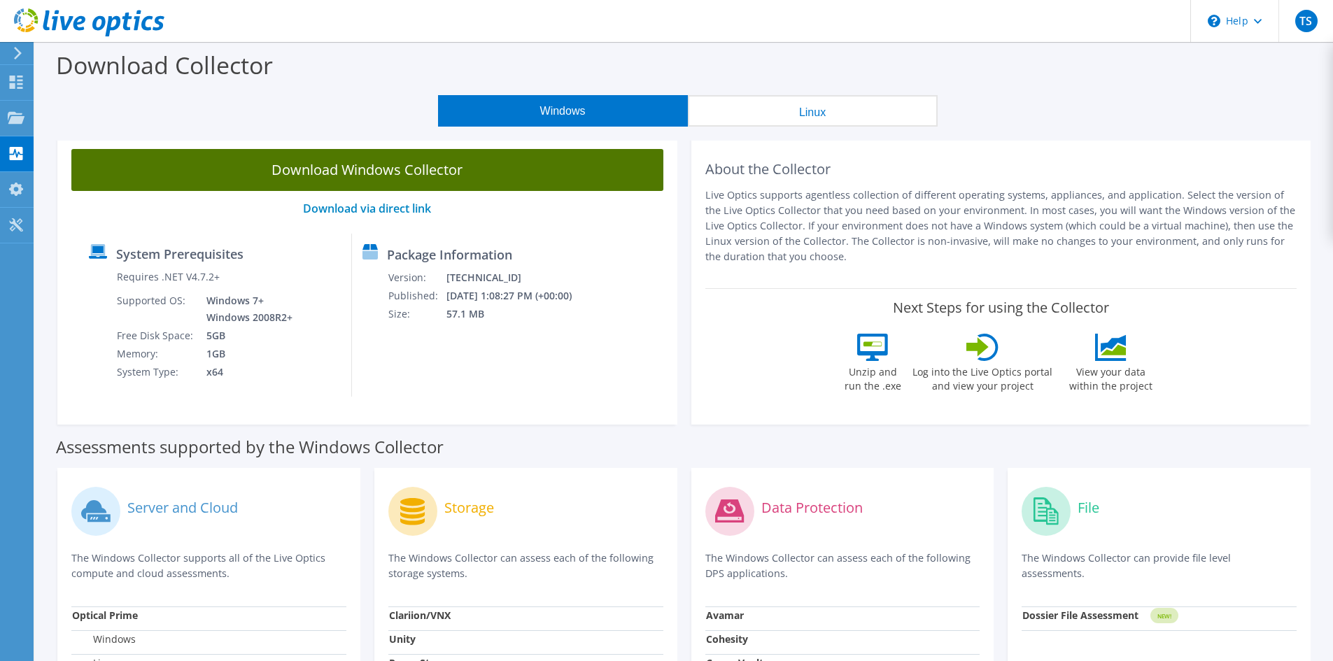
click at [388, 171] on link "Download Windows Collector" at bounding box center [367, 170] width 592 height 42
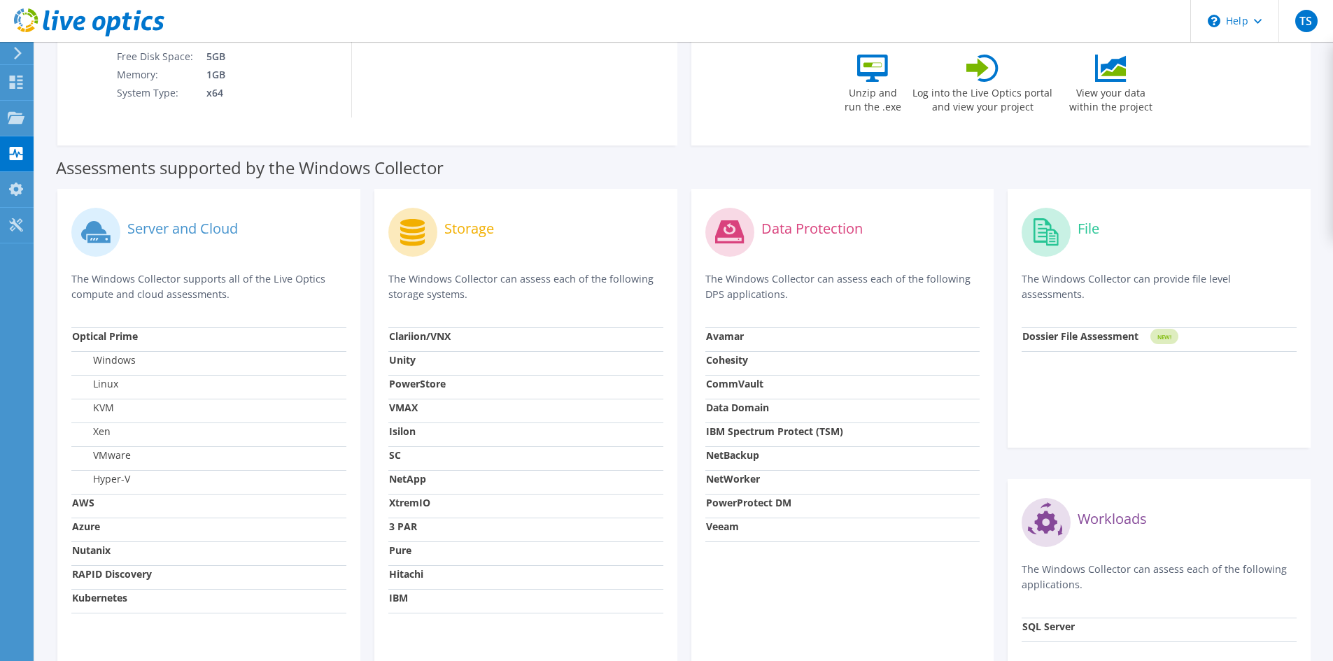
scroll to position [280, 0]
click at [17, 125] on div at bounding box center [16, 119] width 17 height 15
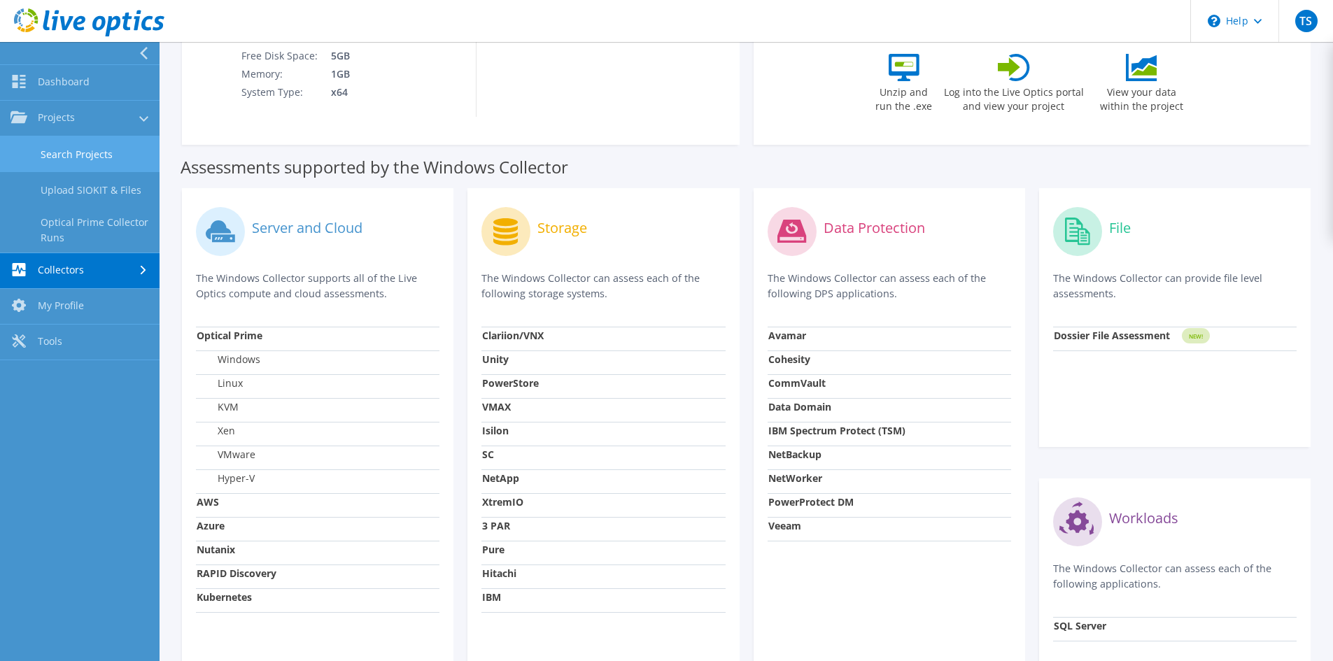
click at [76, 157] on link "Search Projects" at bounding box center [80, 154] width 160 height 36
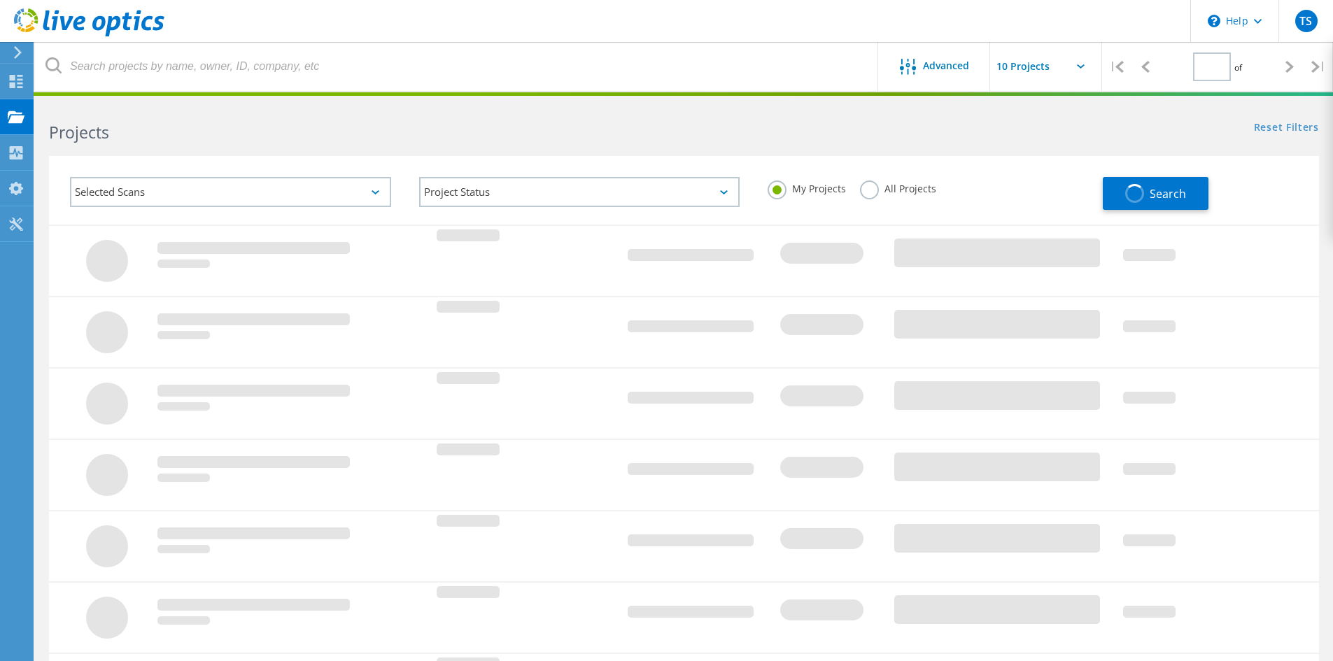
type input "1"
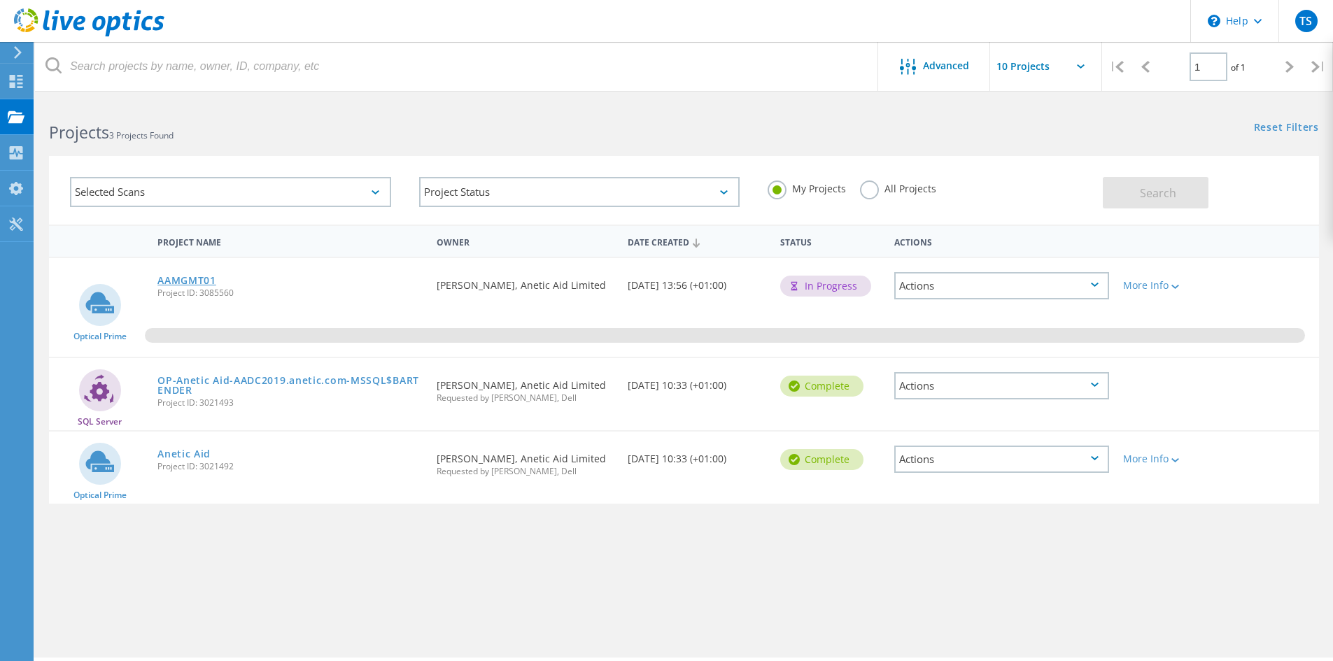
click at [183, 283] on link "AAMGMT01" at bounding box center [186, 281] width 59 height 10
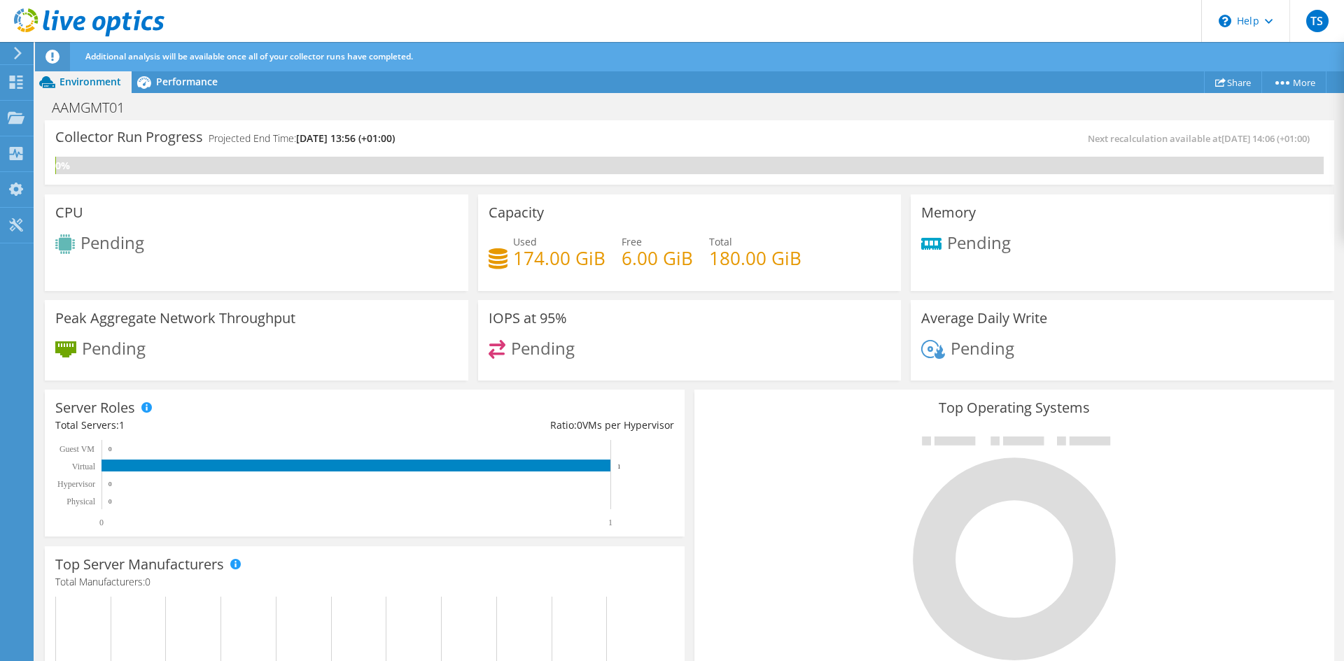
click at [10, 56] on div at bounding box center [15, 53] width 15 height 13
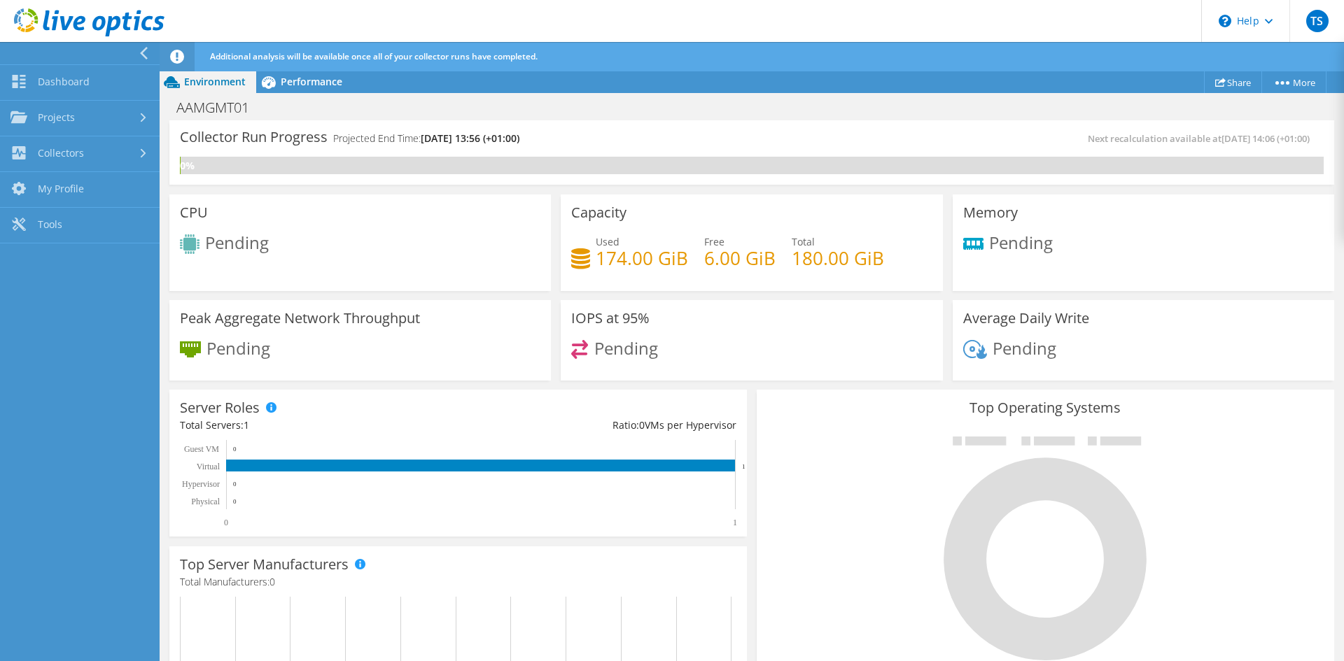
click at [150, 50] on div at bounding box center [146, 53] width 15 height 13
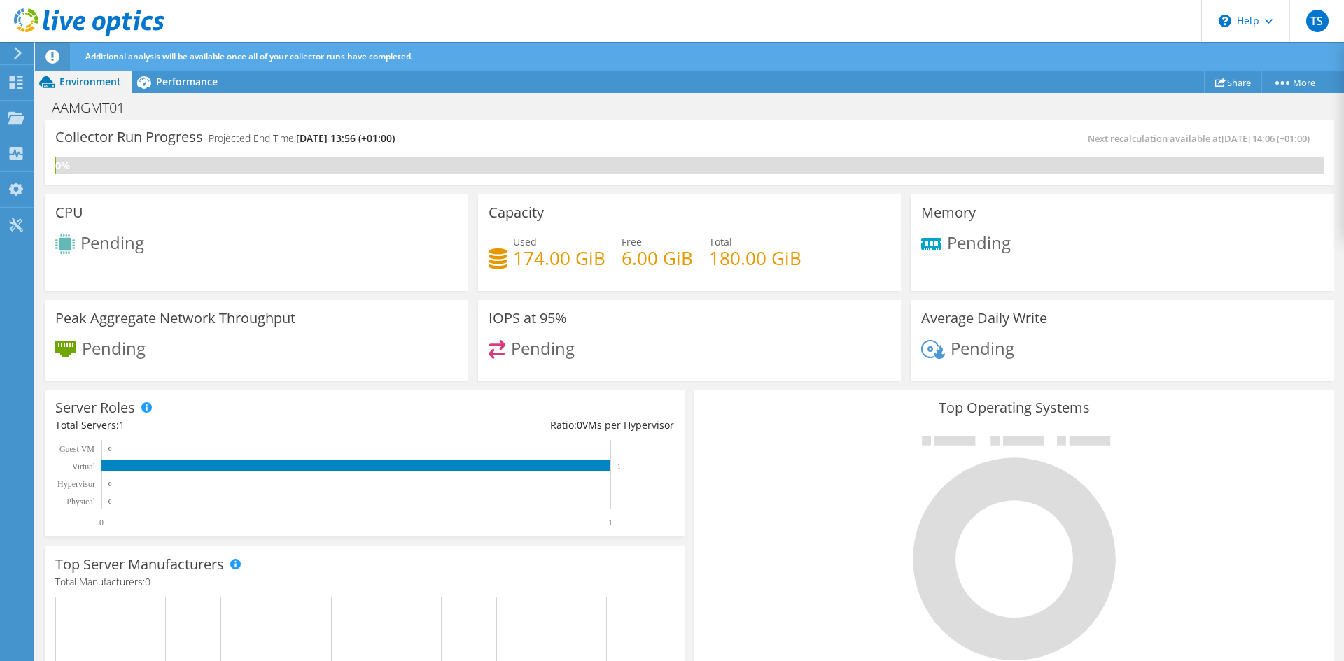
click at [22, 48] on icon at bounding box center [18, 53] width 10 height 13
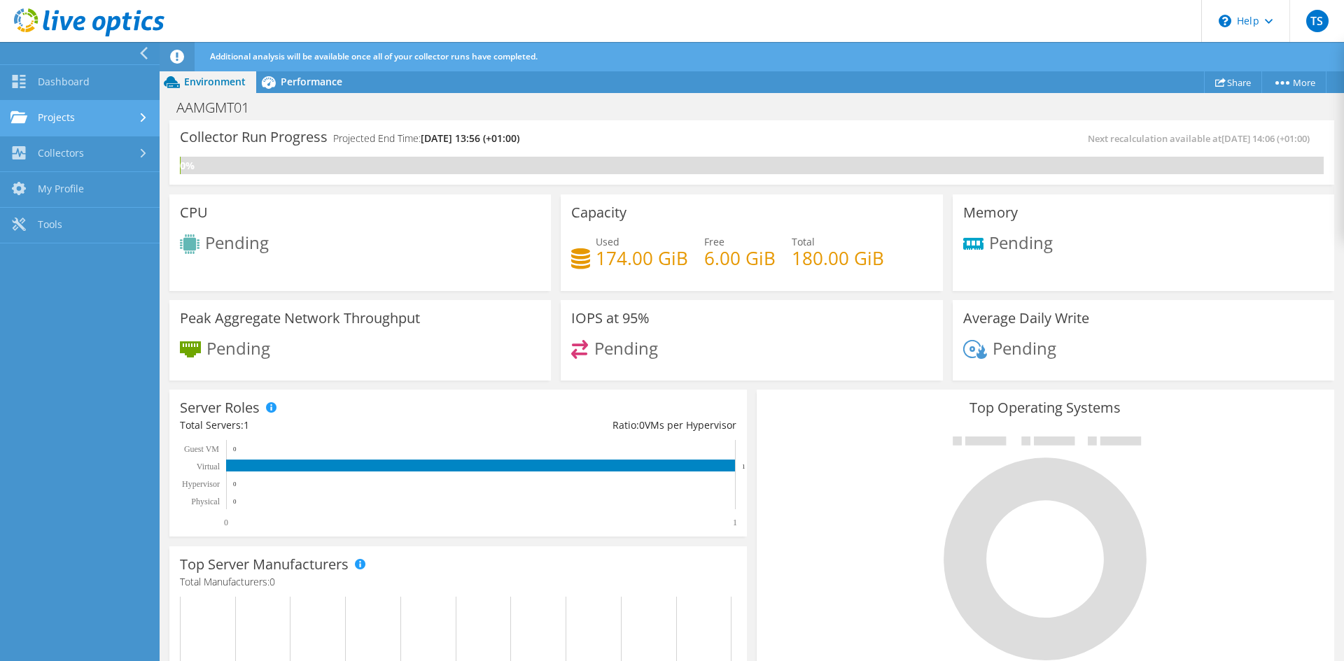
click at [70, 116] on link "Projects" at bounding box center [80, 119] width 160 height 36
click at [104, 120] on link "Projects" at bounding box center [80, 119] width 160 height 36
click at [112, 117] on link "Projects" at bounding box center [80, 119] width 160 height 36
click at [95, 116] on link "Projects" at bounding box center [80, 119] width 160 height 36
click at [211, 85] on span "Environment" at bounding box center [215, 81] width 62 height 13
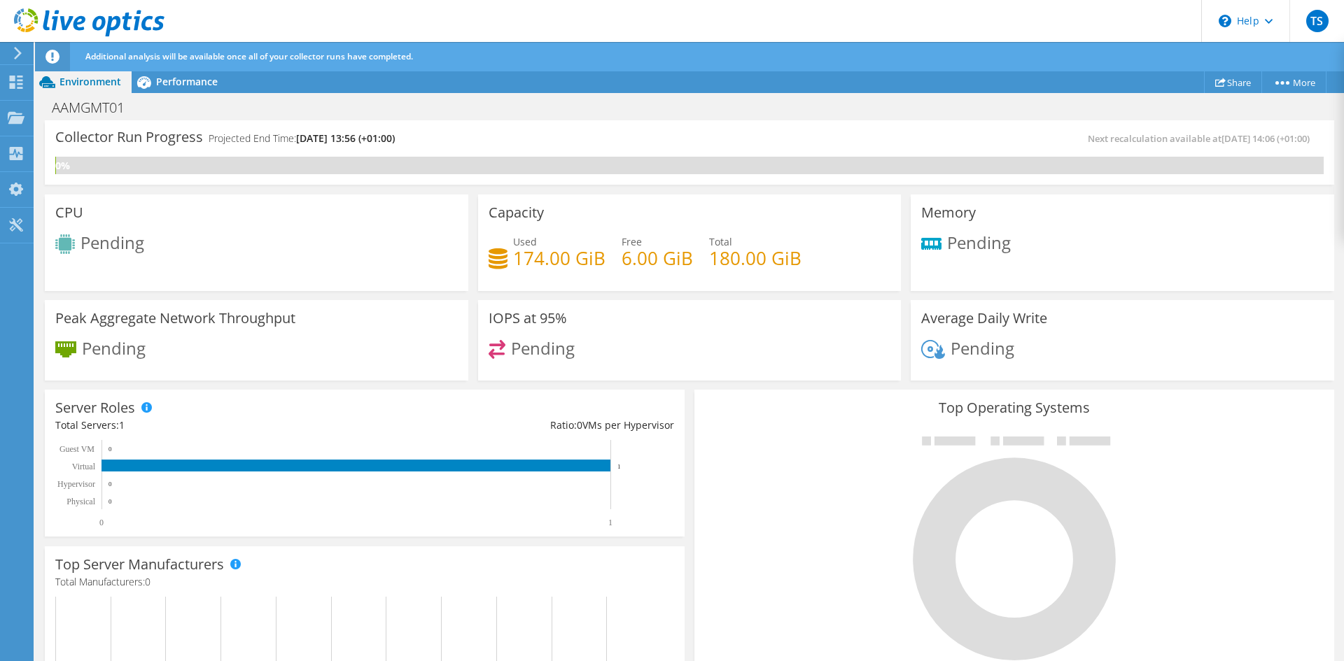
click at [316, 85] on div "Project Actions Project Actions Share More Project Details" at bounding box center [689, 82] width 1309 height 22
click at [199, 85] on span "Performance" at bounding box center [187, 81] width 62 height 13
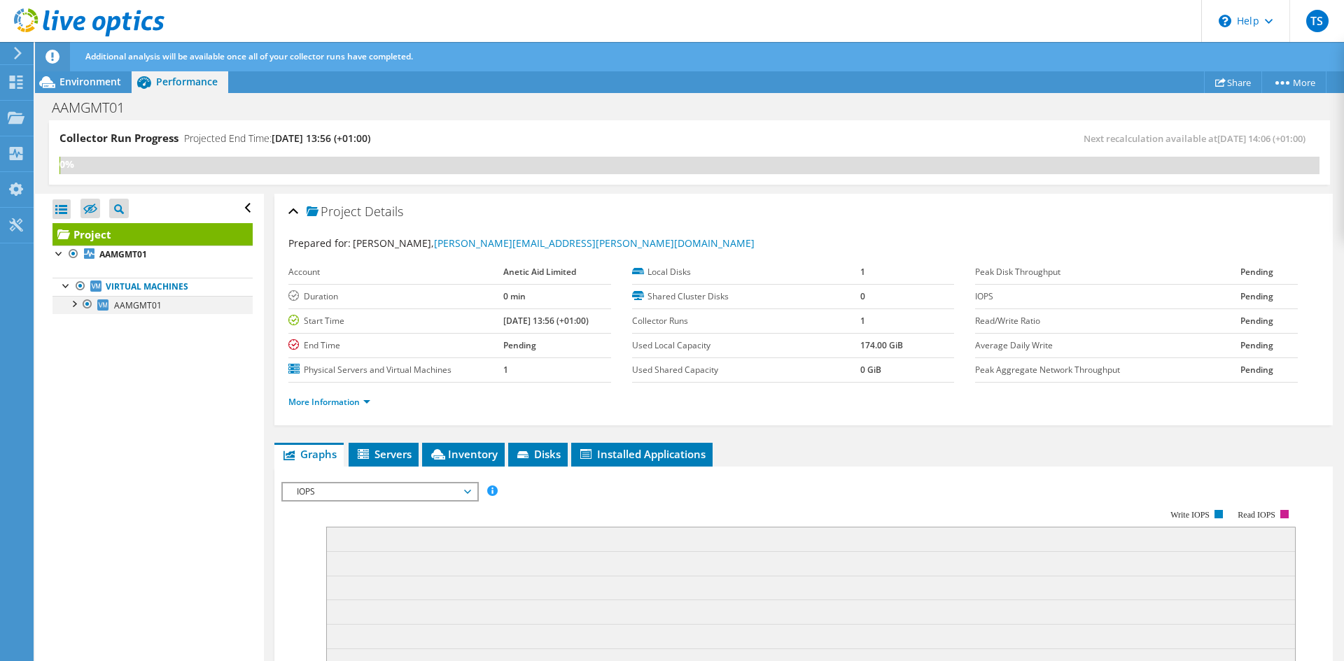
click at [78, 303] on div at bounding box center [73, 303] width 14 height 14
click at [75, 328] on link "0 C:" at bounding box center [152, 323] width 200 height 18
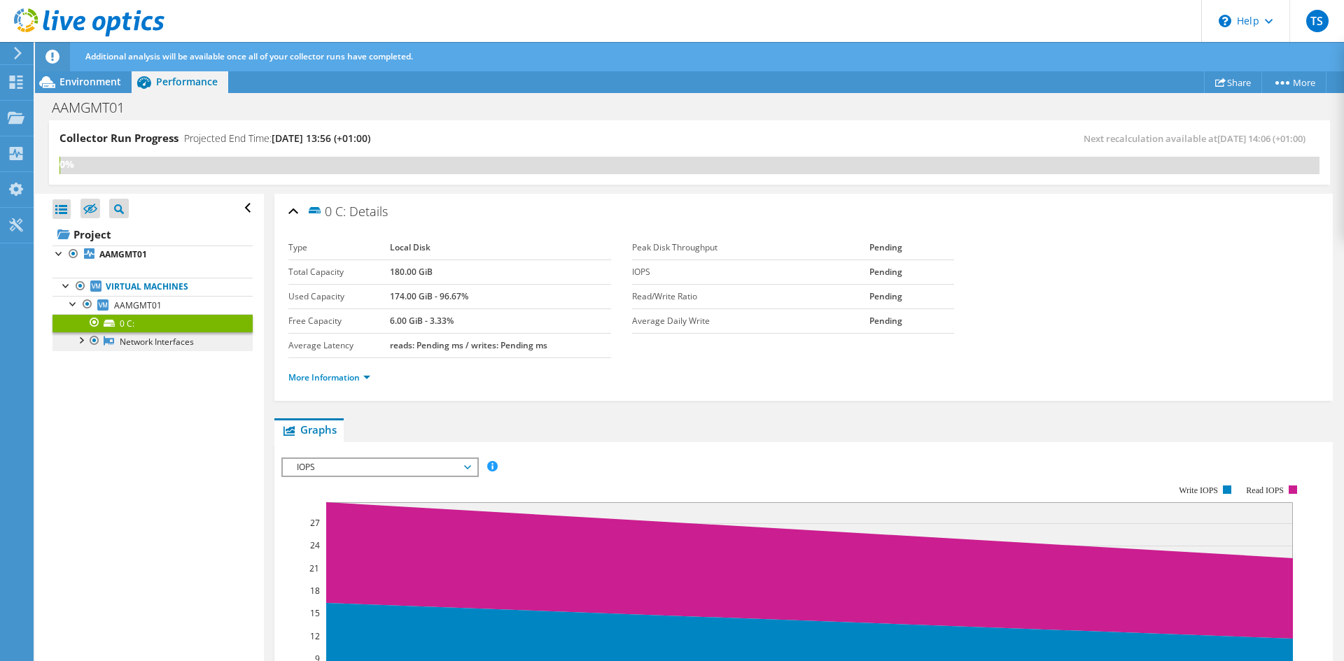
click at [107, 342] on icon at bounding box center [109, 341] width 10 height 9
click at [78, 344] on div at bounding box center [80, 339] width 14 height 14
click at [127, 365] on link "vmxnet3 Ethernet Adapter" at bounding box center [152, 360] width 200 height 18
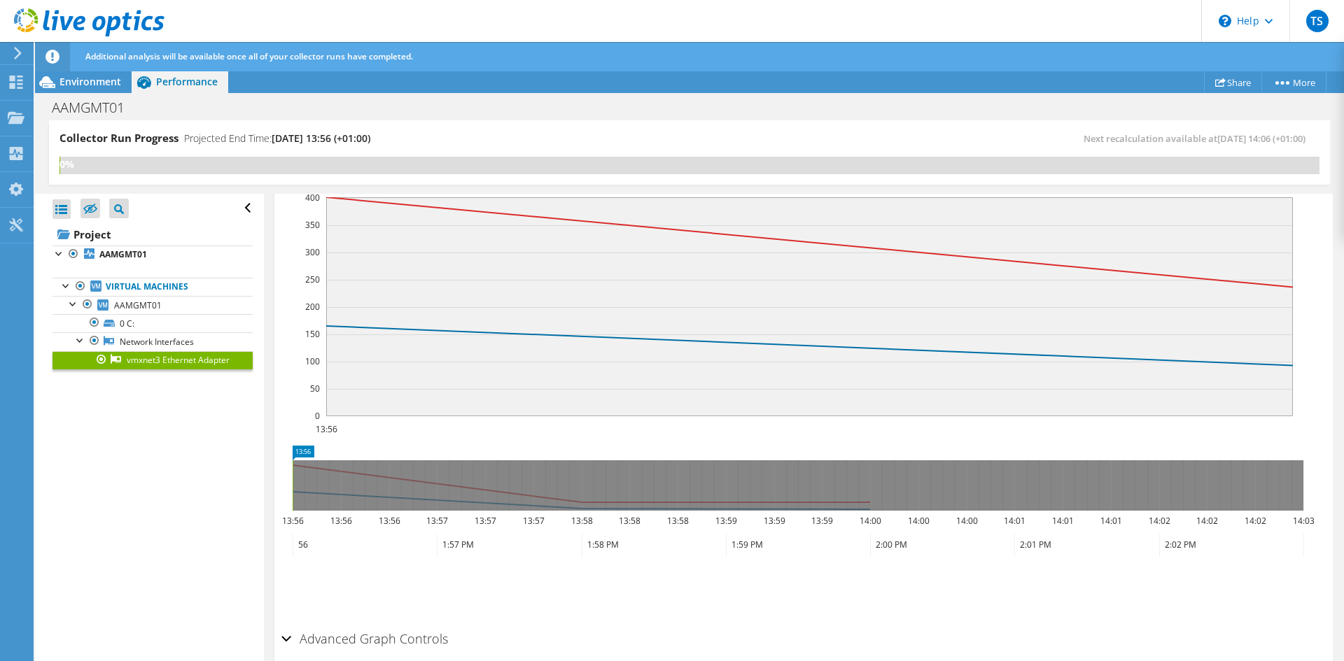
scroll to position [225, 0]
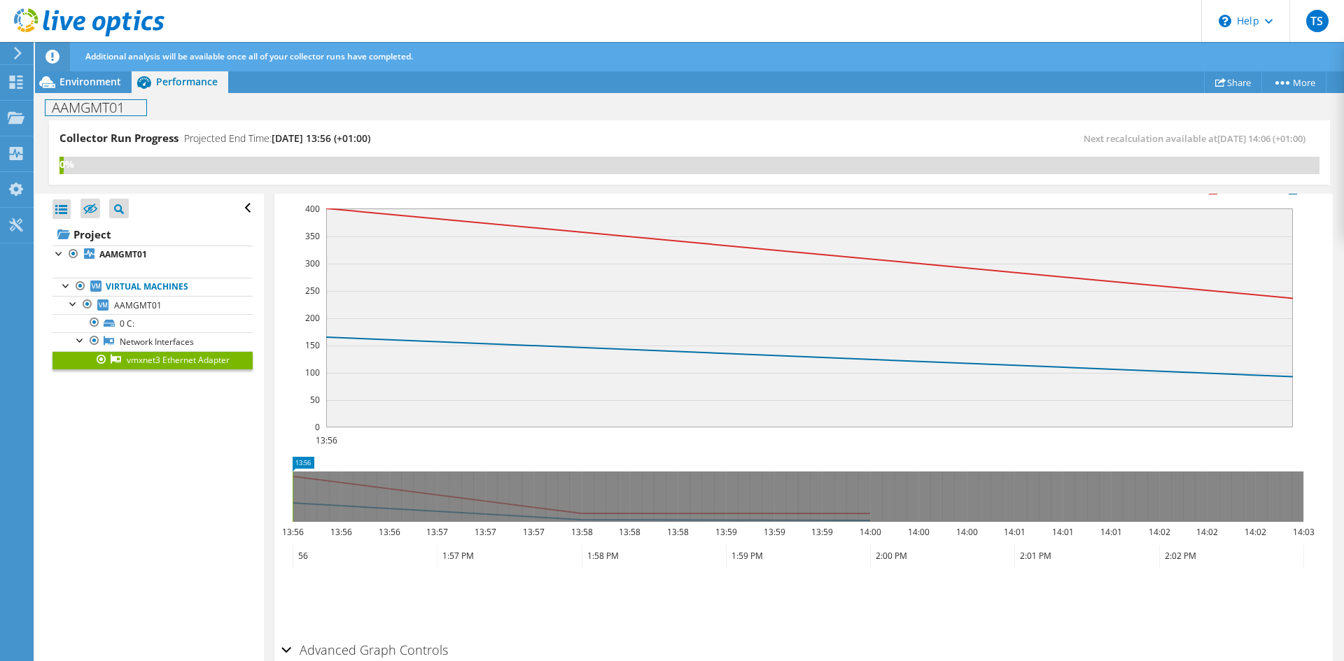
click at [71, 101] on h1 "AAMGMT01" at bounding box center [95, 107] width 101 height 15
click at [86, 76] on span "Environment" at bounding box center [90, 81] width 62 height 13
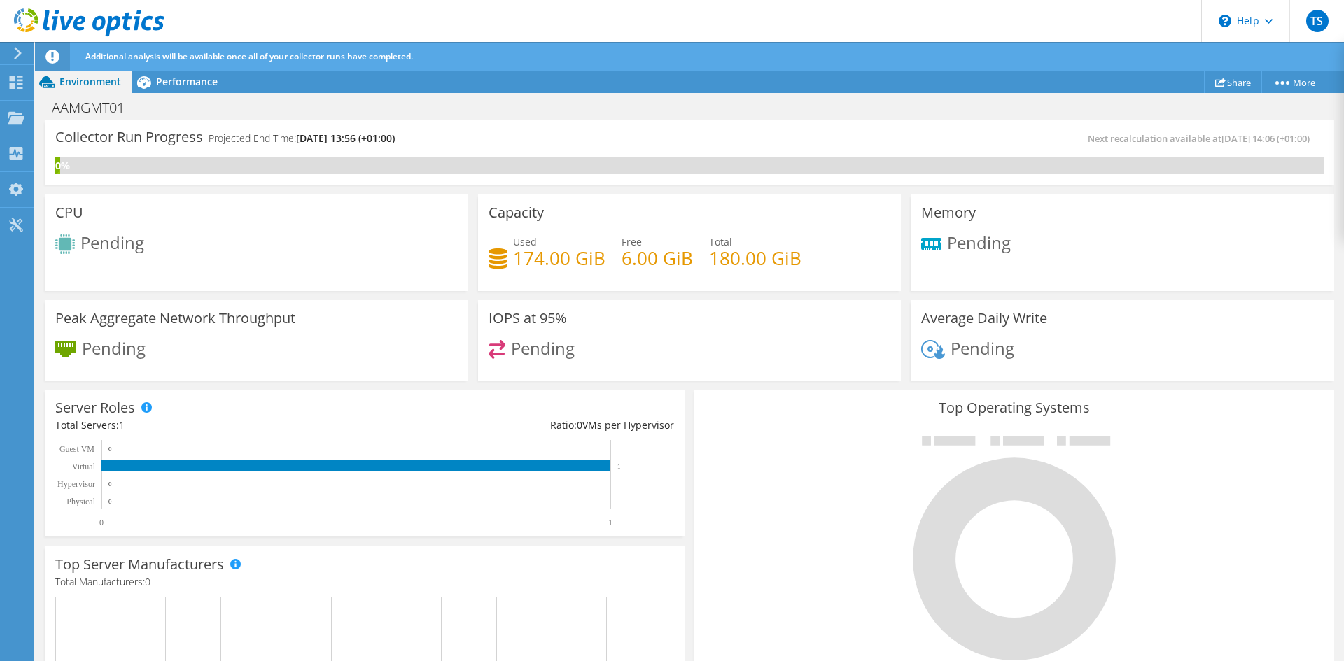
scroll to position [178, 0]
click at [38, 113] on div "Projects" at bounding box center [66, 118] width 67 height 35
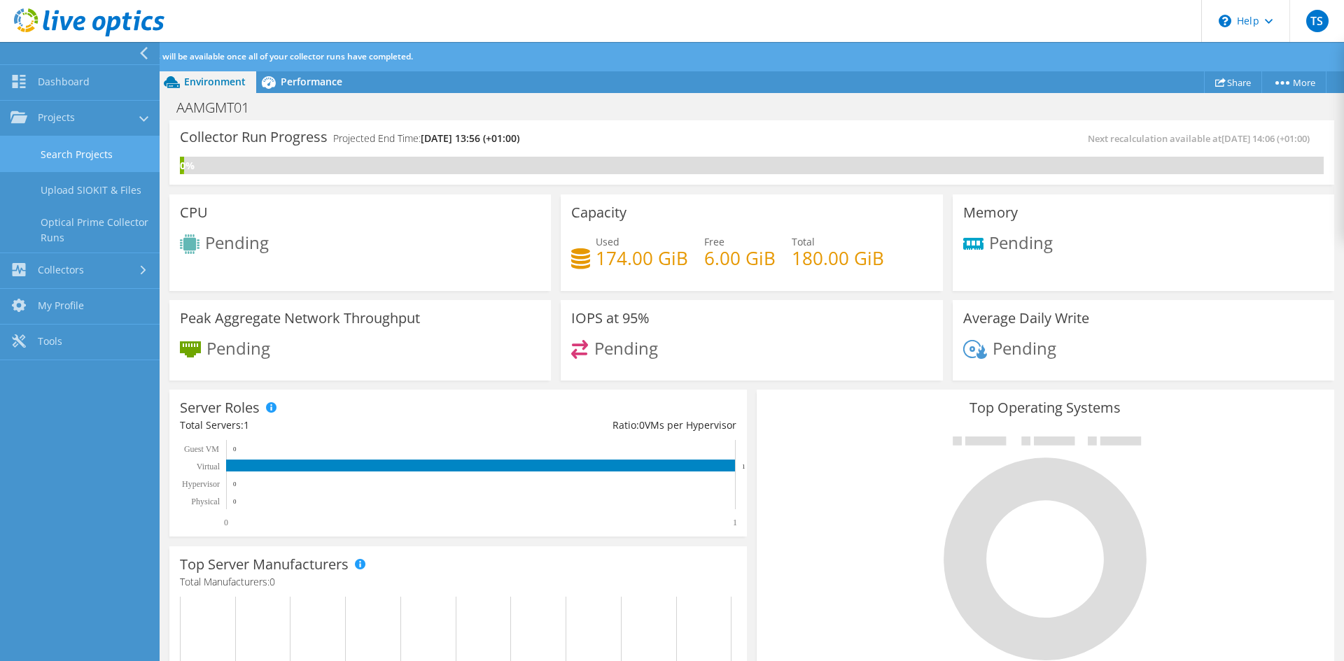
click at [94, 152] on link "Search Projects" at bounding box center [80, 154] width 160 height 36
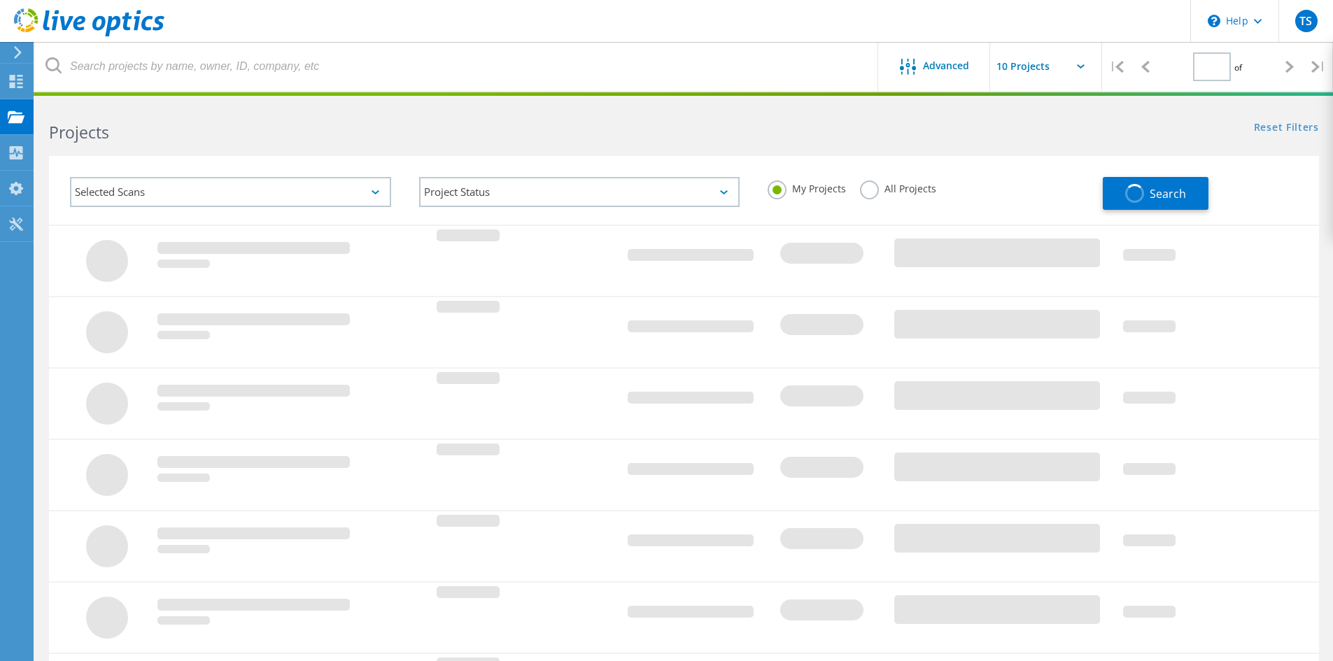
type input "1"
